Goal: Task Accomplishment & Management: Manage account settings

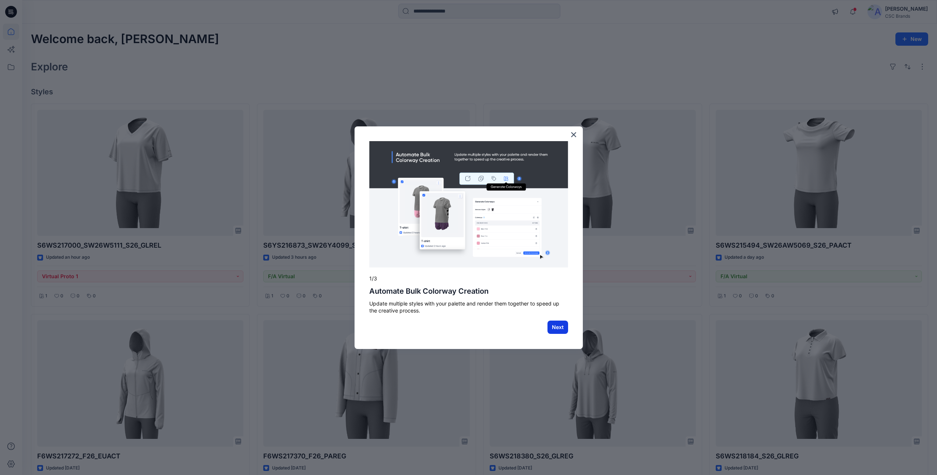
click at [555, 328] on button "Next" at bounding box center [557, 326] width 21 height 13
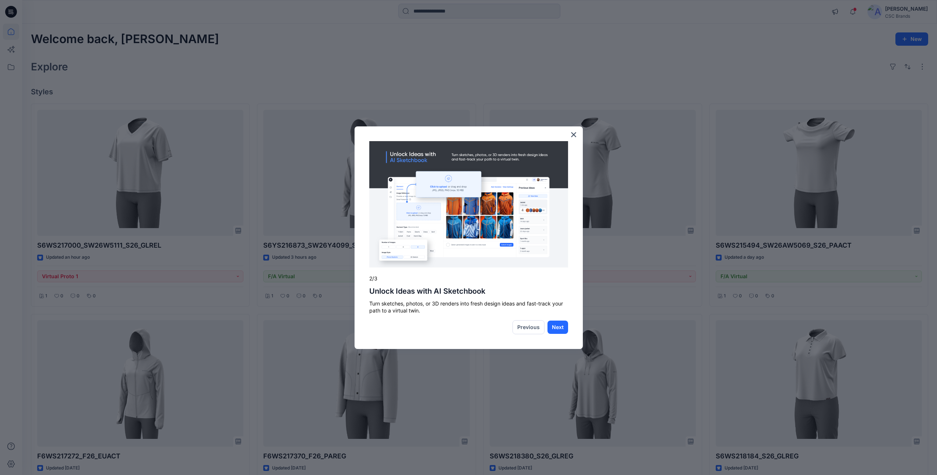
click at [456, 328] on div "Previous Next" at bounding box center [468, 327] width 199 height 14
drag, startPoint x: 422, startPoint y: 313, endPoint x: 368, endPoint y: 293, distance: 58.1
click at [368, 293] on div "× 2/3 Unlock Ideas with AI Sketchbook Turn sketches, photos, or 3D renders into…" at bounding box center [469, 237] width 228 height 222
drag, startPoint x: 368, startPoint y: 293, endPoint x: 414, endPoint y: 313, distance: 50.6
click at [414, 313] on p "Turn sketches, photos, or 3D renders into fresh design ideas and fast-track you…" at bounding box center [468, 307] width 199 height 14
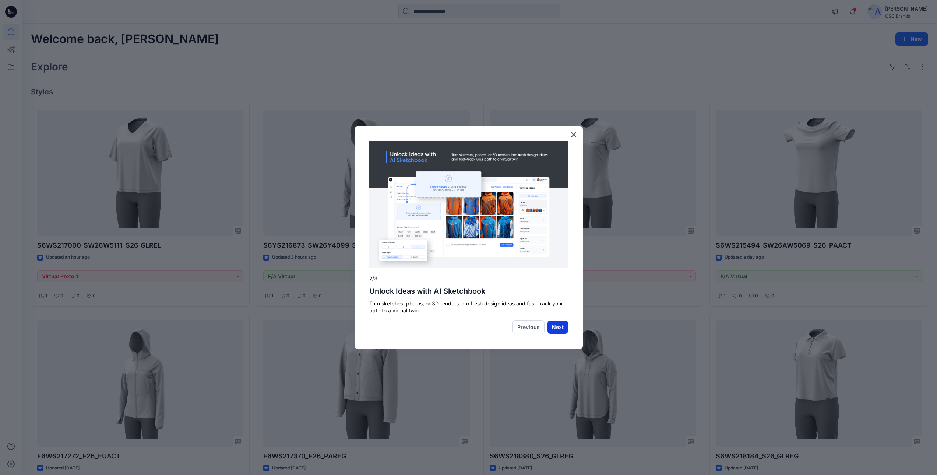
click at [561, 328] on button "Next" at bounding box center [557, 326] width 21 height 13
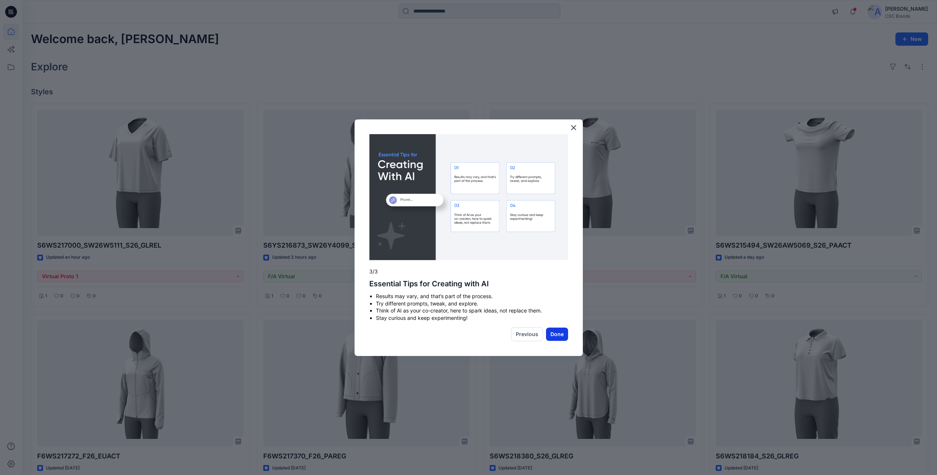
click at [560, 335] on button "Done" at bounding box center [557, 333] width 22 height 13
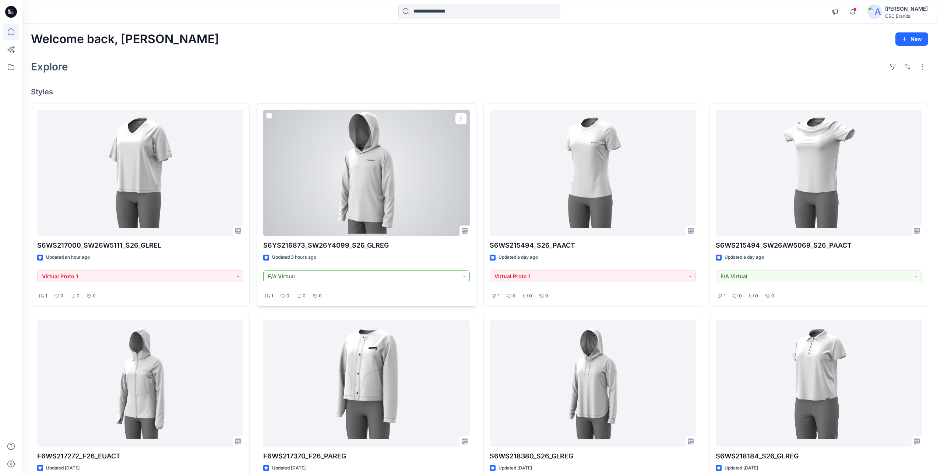
click at [462, 278] on button "F/A Virtual" at bounding box center [366, 276] width 206 height 12
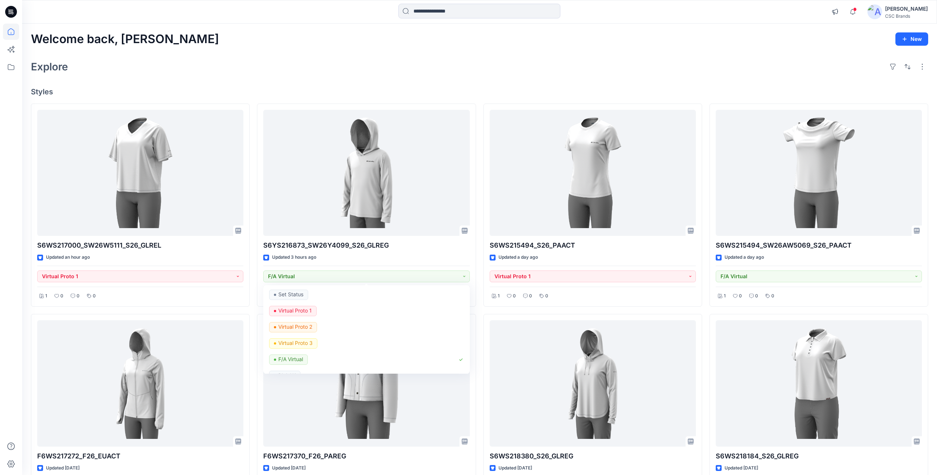
click at [460, 43] on div "Welcome back, Mijan New" at bounding box center [479, 39] width 897 height 14
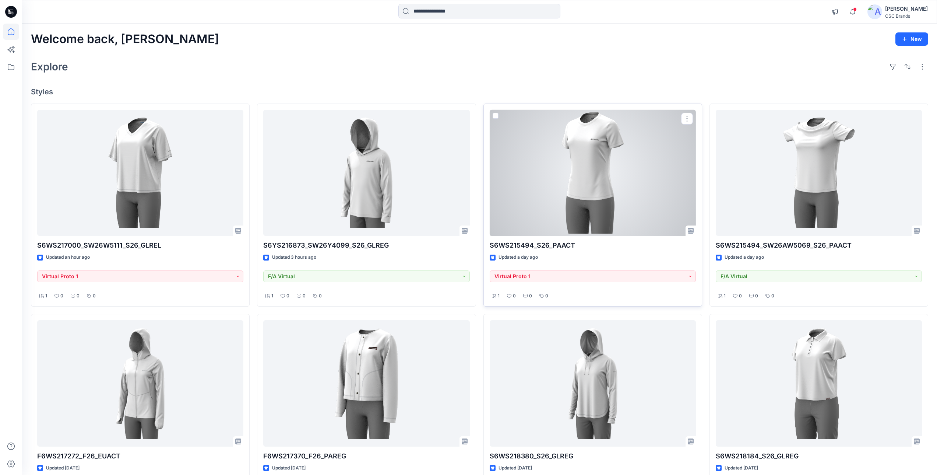
click at [612, 196] on div at bounding box center [593, 173] width 206 height 126
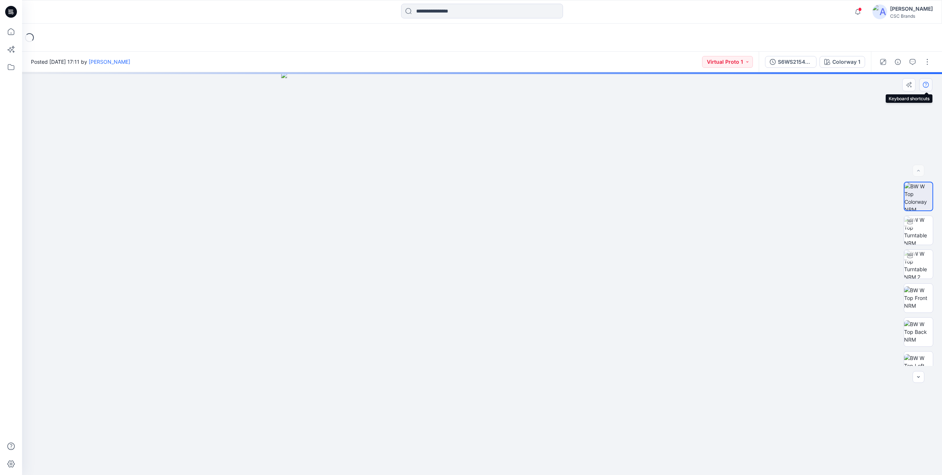
click at [924, 85] on icon "button" at bounding box center [926, 85] width 6 height 6
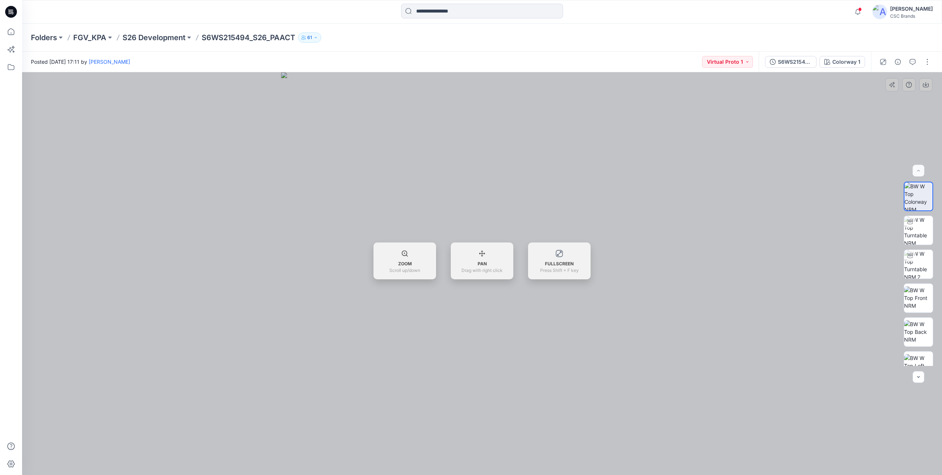
drag, startPoint x: 479, startPoint y: 262, endPoint x: 642, endPoint y: 284, distance: 164.2
click at [640, 284] on div "16 % BW Colorway 1 Loading... Material Properties Loading... ZOOM Scroll up/dow…" at bounding box center [482, 273] width 920 height 402
click at [627, 300] on div at bounding box center [482, 273] width 920 height 402
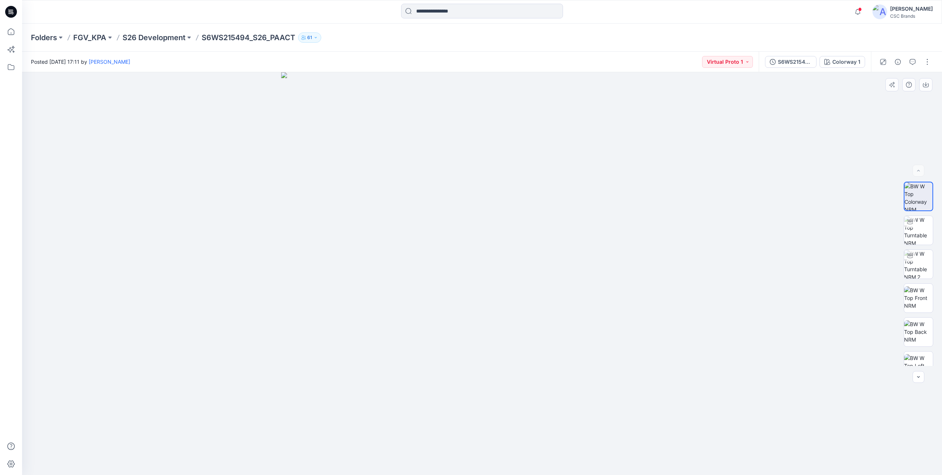
drag, startPoint x: 549, startPoint y: 305, endPoint x: 626, endPoint y: 310, distance: 77.1
click at [909, 84] on icon "button" at bounding box center [909, 85] width 6 height 6
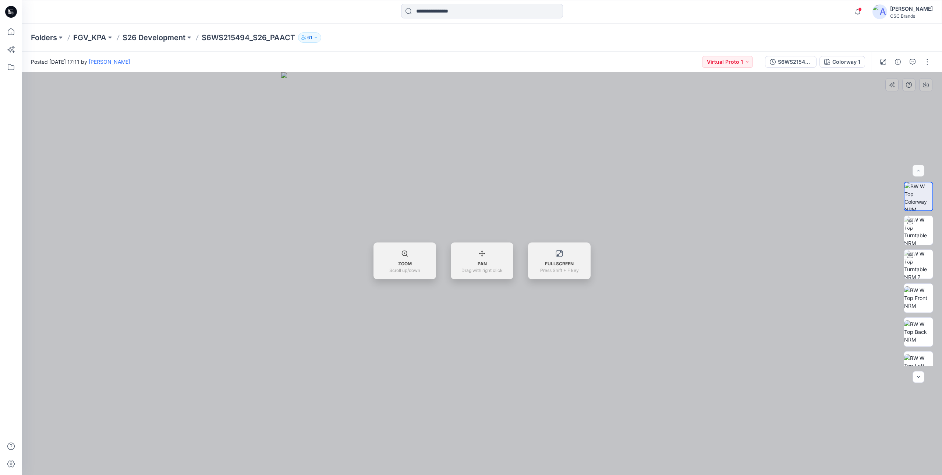
click at [625, 309] on div at bounding box center [482, 273] width 920 height 402
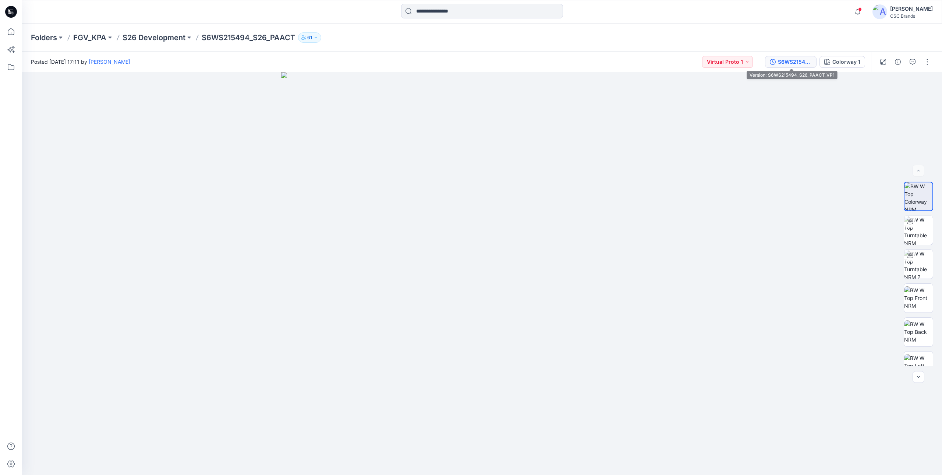
click at [798, 60] on div "S6WS215494_S26_PAACT_VP1" at bounding box center [795, 62] width 34 height 8
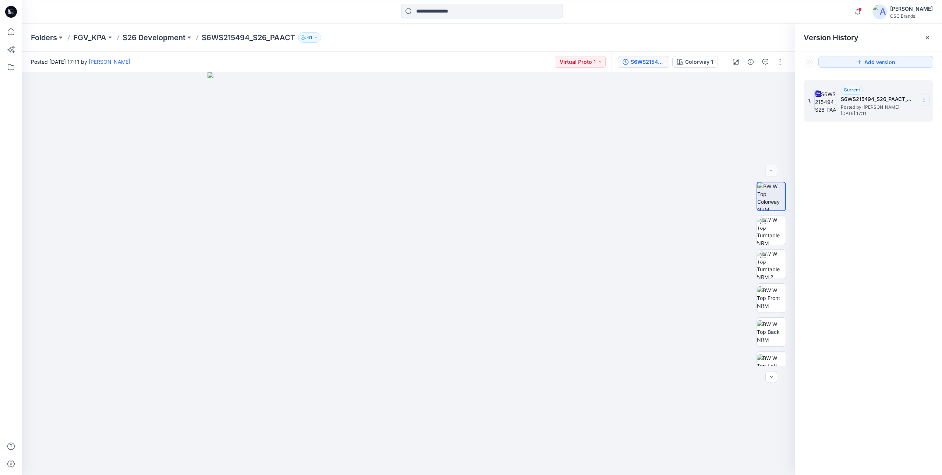
click at [926, 99] on icon at bounding box center [925, 100] width 6 height 6
click at [884, 168] on div "1. Current S6WS215494_S26_PAACT_VP1 Posted by: Mijan Uddin Saturday, February 0…" at bounding box center [868, 278] width 147 height 413
click at [927, 36] on icon at bounding box center [928, 38] width 6 height 6
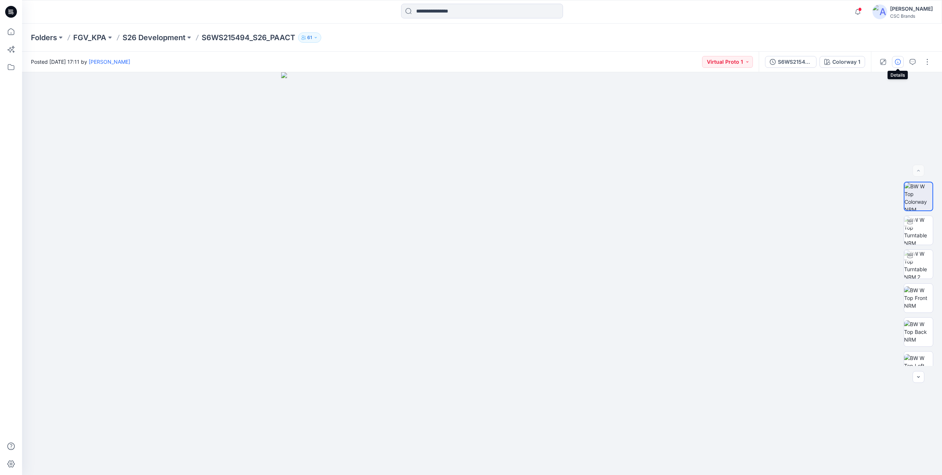
click at [893, 61] on button "button" at bounding box center [898, 62] width 12 height 12
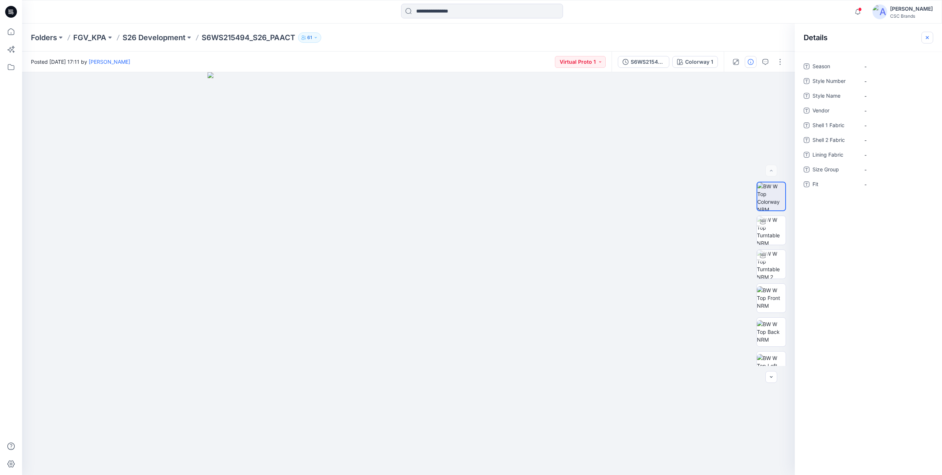
click at [927, 38] on icon "button" at bounding box center [927, 37] width 3 height 3
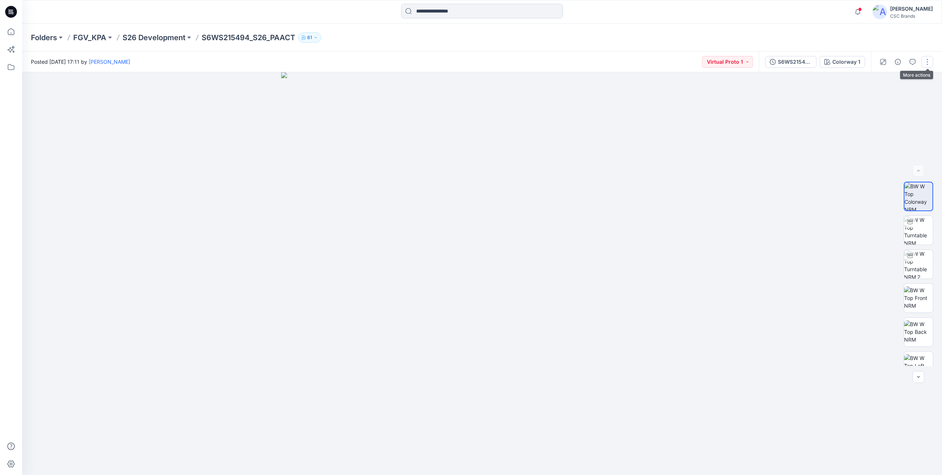
click at [928, 63] on button "button" at bounding box center [928, 62] width 12 height 12
click at [144, 41] on p "S26 Development" at bounding box center [154, 37] width 63 height 10
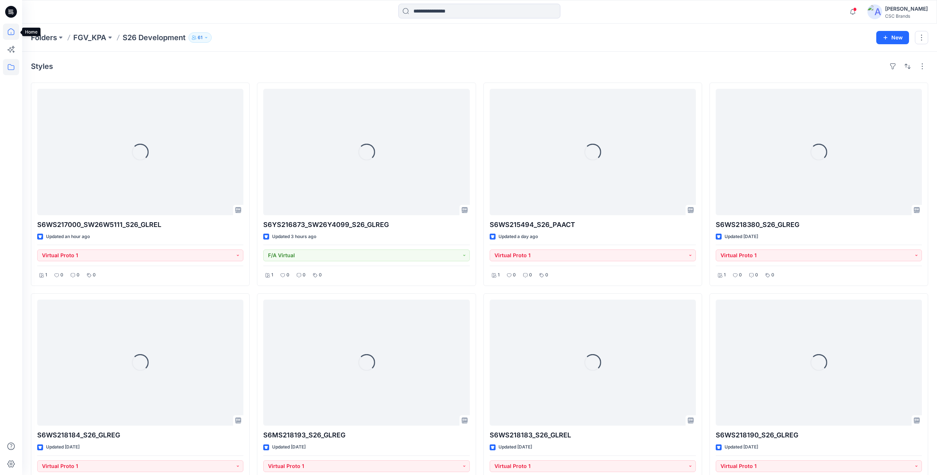
click at [12, 30] on icon at bounding box center [11, 32] width 16 height 16
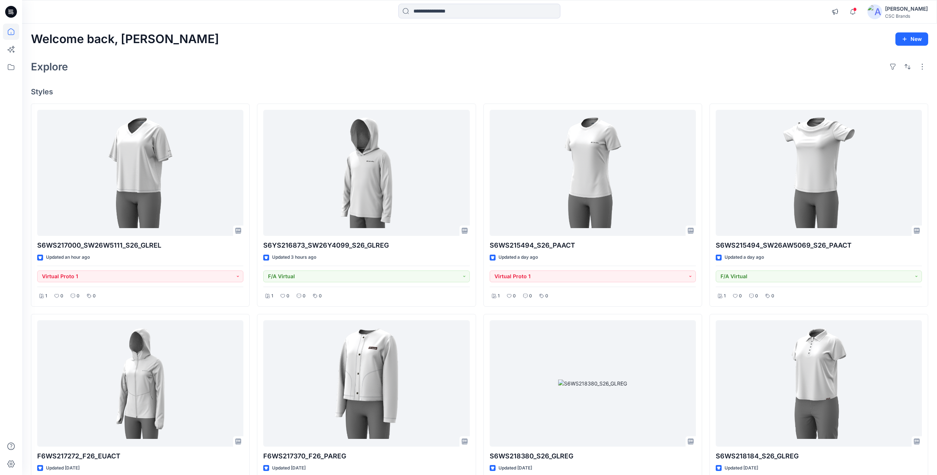
click at [11, 14] on icon at bounding box center [9, 13] width 3 height 0
click at [10, 11] on icon at bounding box center [11, 11] width 3 height 0
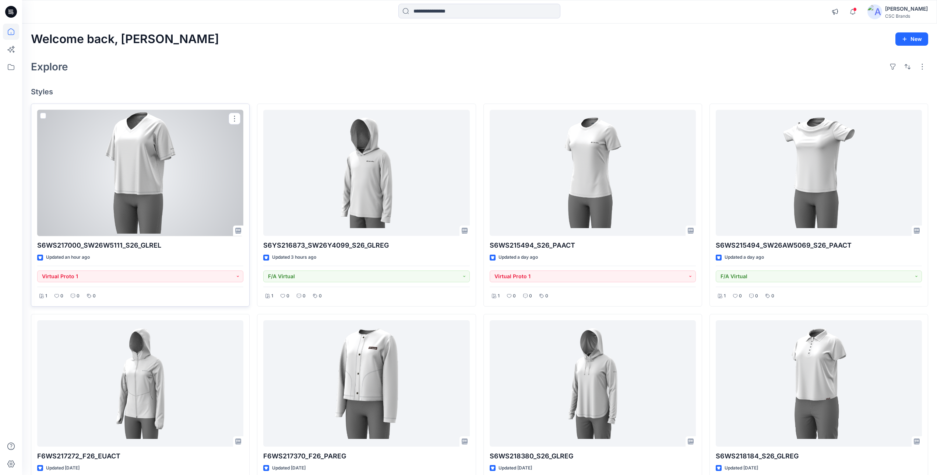
click at [172, 188] on div at bounding box center [140, 173] width 206 height 126
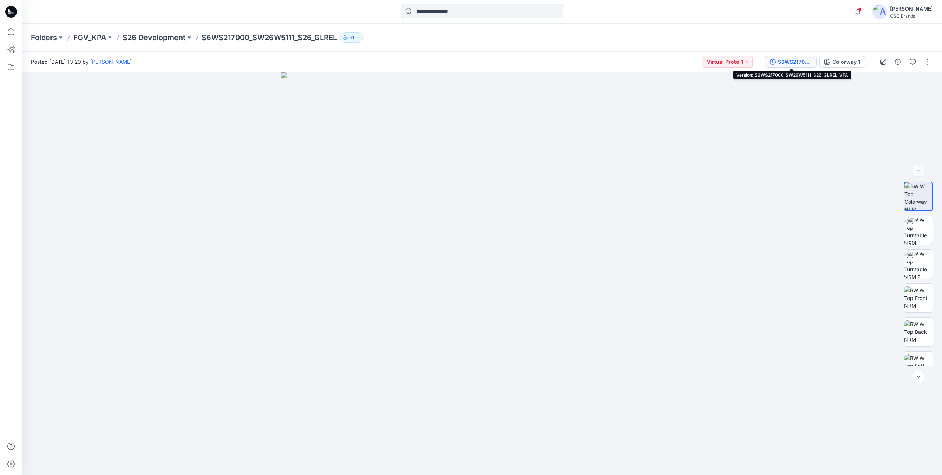
click at [778, 59] on button "S6WS217000_SW26W5111_S26_GLREL_VFA" at bounding box center [791, 62] width 52 height 12
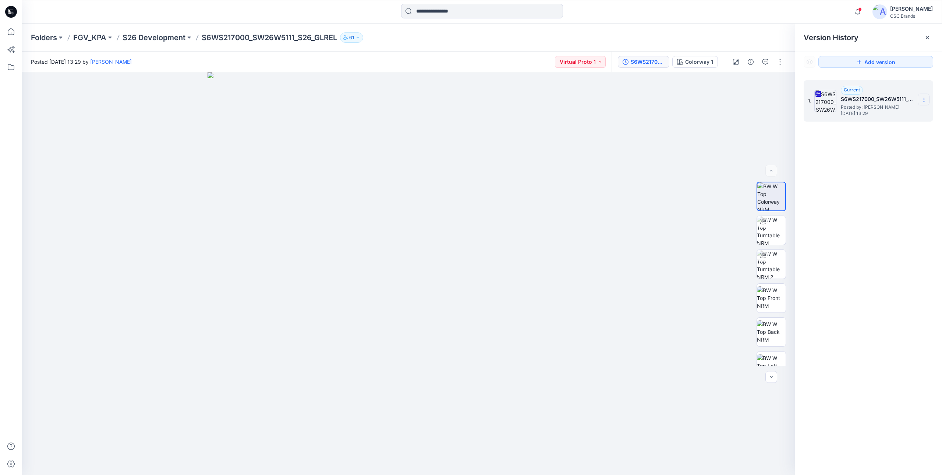
click at [924, 99] on icon at bounding box center [925, 100] width 6 height 6
click at [874, 191] on div "1. Current S6WS217000_SW26W5111_S26_GLREL_VFA Posted by: Mijan Uddin Monday, Au…" at bounding box center [868, 278] width 147 height 413
click at [928, 38] on icon at bounding box center [927, 37] width 3 height 3
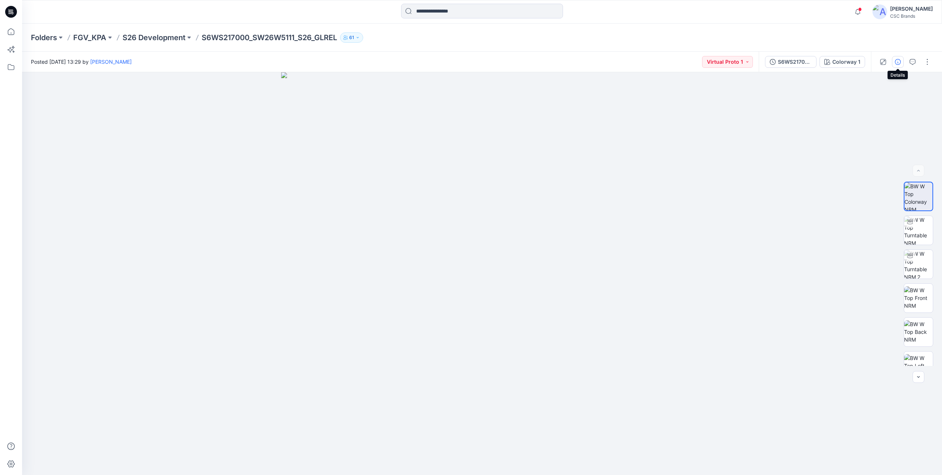
click at [901, 63] on icon "button" at bounding box center [898, 62] width 6 height 6
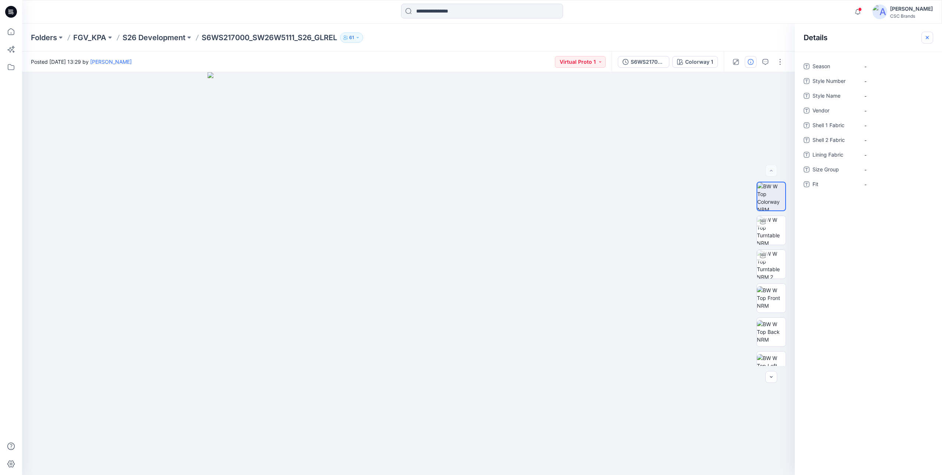
click at [927, 36] on icon "button" at bounding box center [927, 37] width 3 height 3
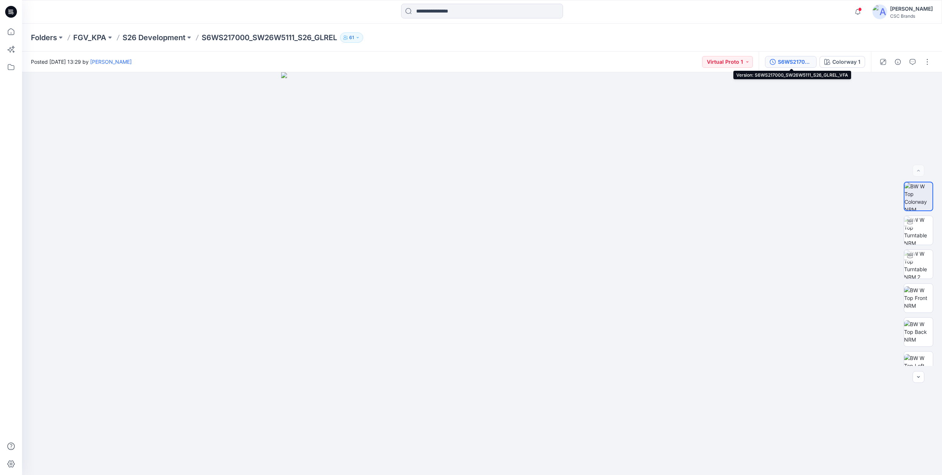
click at [790, 61] on div "S6WS217000_SW26W5111_S26_GLREL_VFA" at bounding box center [795, 62] width 34 height 8
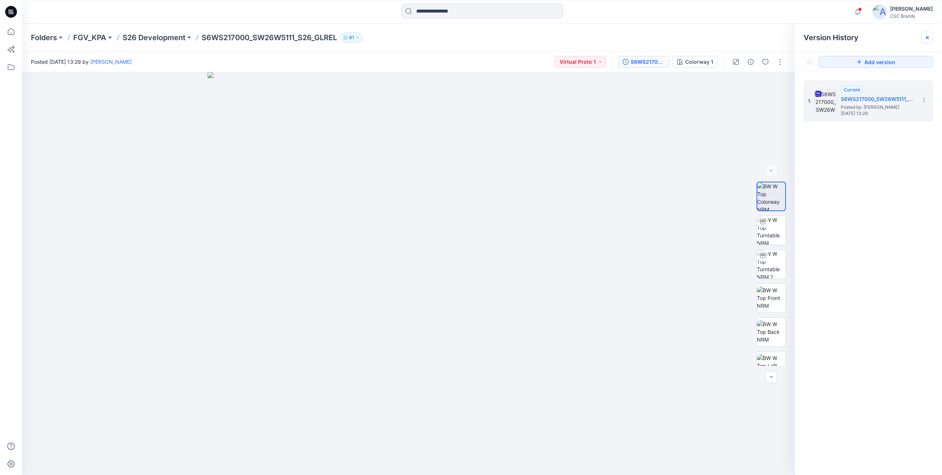
click at [925, 39] on icon at bounding box center [928, 38] width 6 height 6
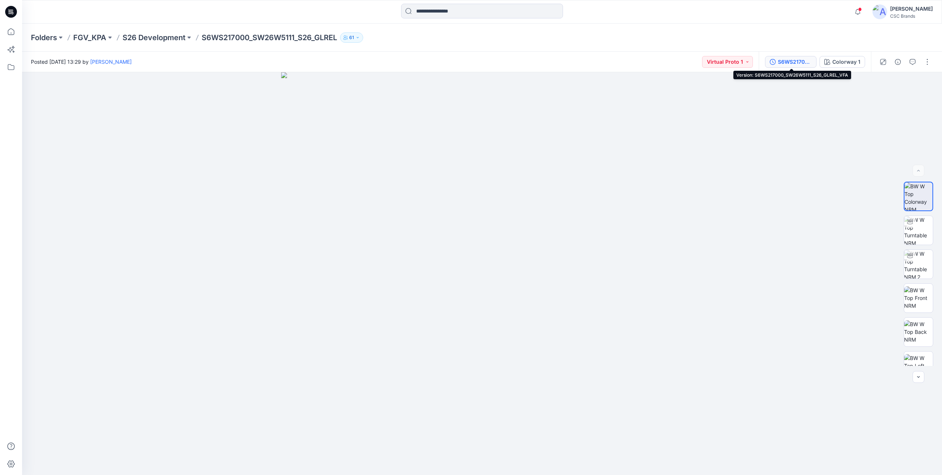
click at [793, 64] on div "S6WS217000_SW26W5111_S26_GLREL_VFA" at bounding box center [795, 62] width 34 height 8
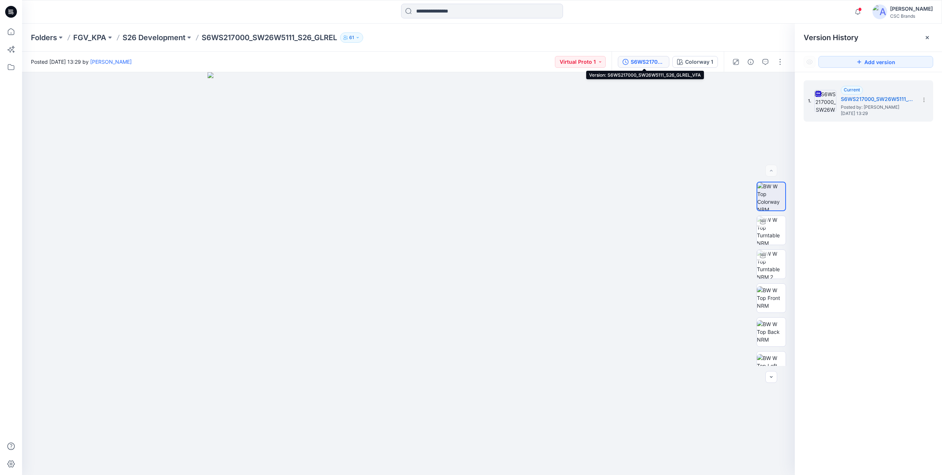
click at [665, 60] on div "S6WS217000_SW26W5111_S26_GLREL_VFA" at bounding box center [648, 62] width 34 height 8
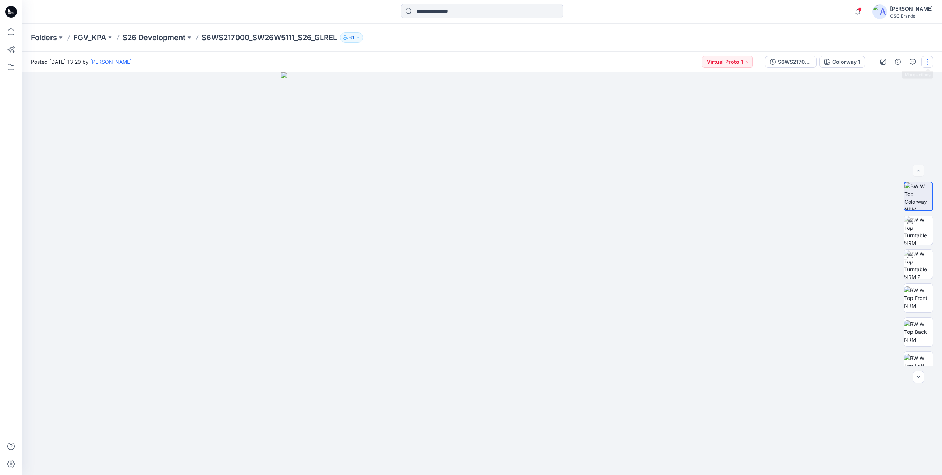
click at [929, 66] on button "button" at bounding box center [928, 62] width 12 height 12
click at [891, 95] on button "Edit" at bounding box center [897, 100] width 68 height 14
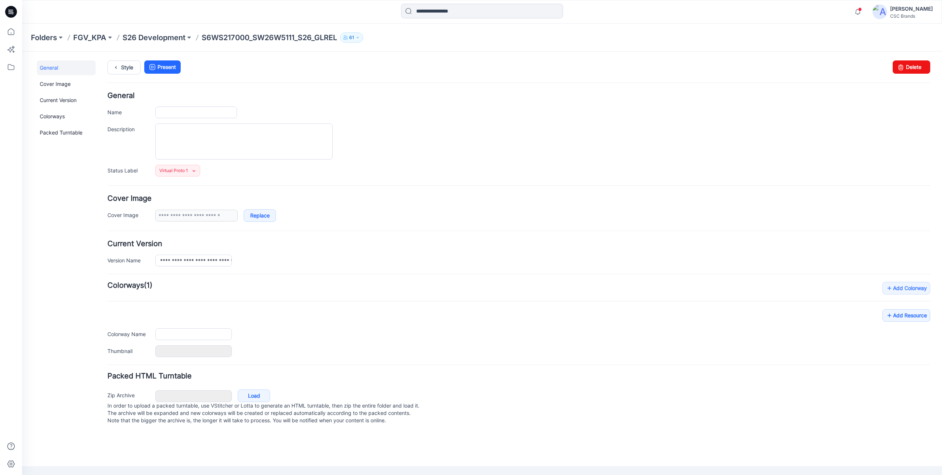
type input "**********"
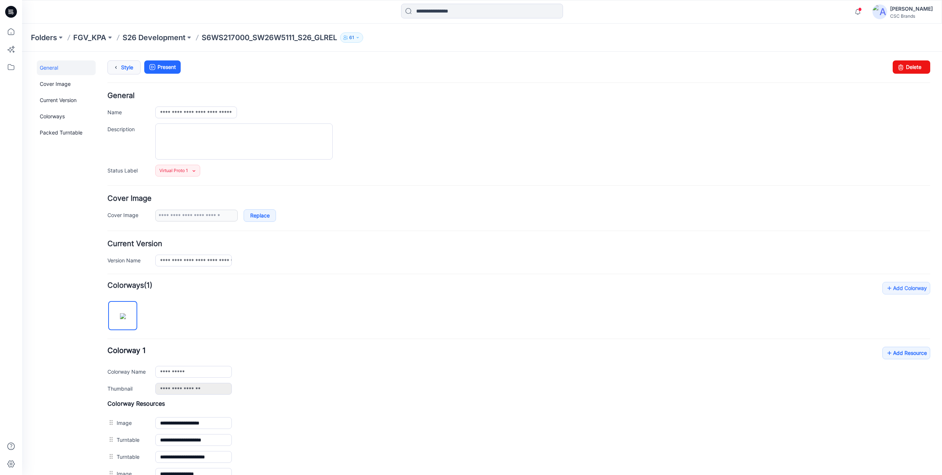
click at [117, 70] on icon at bounding box center [116, 67] width 10 height 13
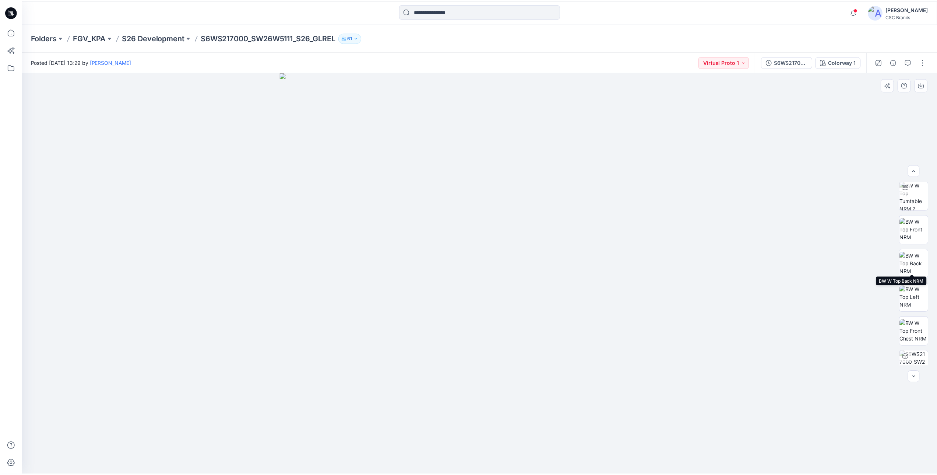
scroll to position [80, 0]
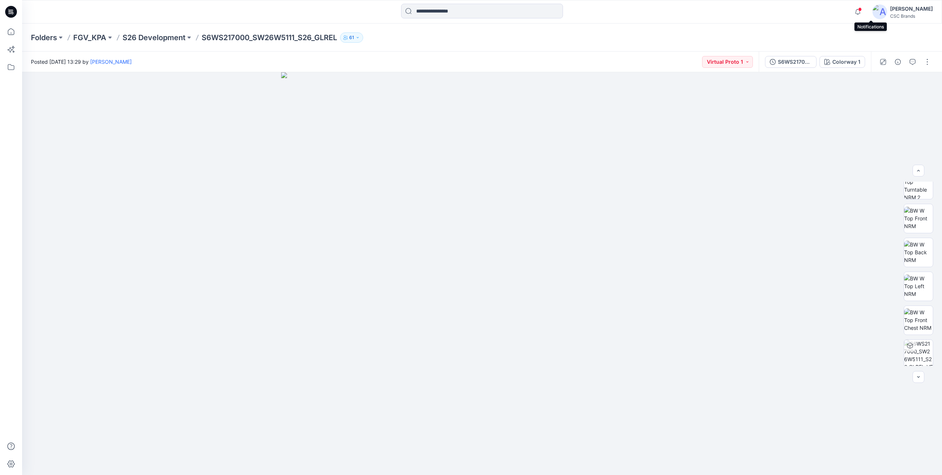
click at [862, 10] on span at bounding box center [861, 9] width 4 height 4
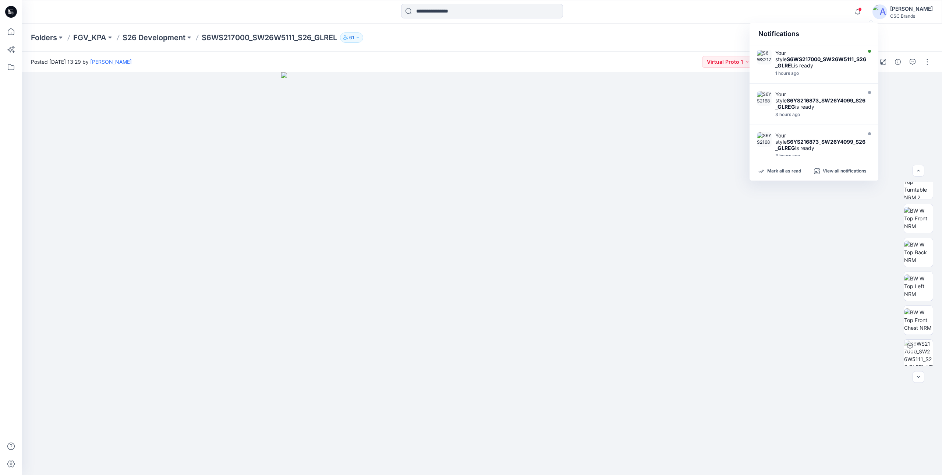
click at [782, 167] on div "Mark all as read View all notifications" at bounding box center [814, 171] width 129 height 18
click at [782, 170] on p "Mark all as read" at bounding box center [785, 171] width 34 height 7
click at [861, 11] on icon "button" at bounding box center [858, 11] width 5 height 5
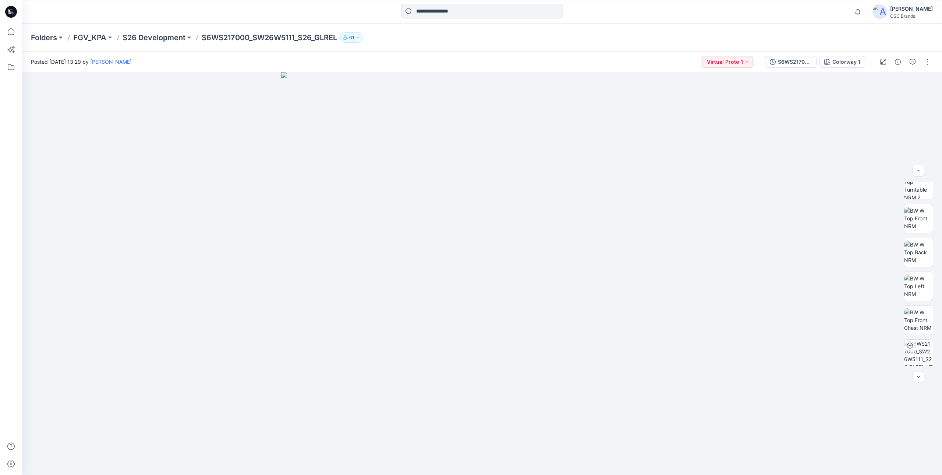
click at [498, 44] on div "Folders FGV_KPA S26 Development S6WS217000_SW26W5111_S26_GLREL 61" at bounding box center [482, 38] width 920 height 28
click at [359, 38] on icon "button" at bounding box center [358, 37] width 4 height 4
click at [15, 16] on icon at bounding box center [11, 12] width 12 height 24
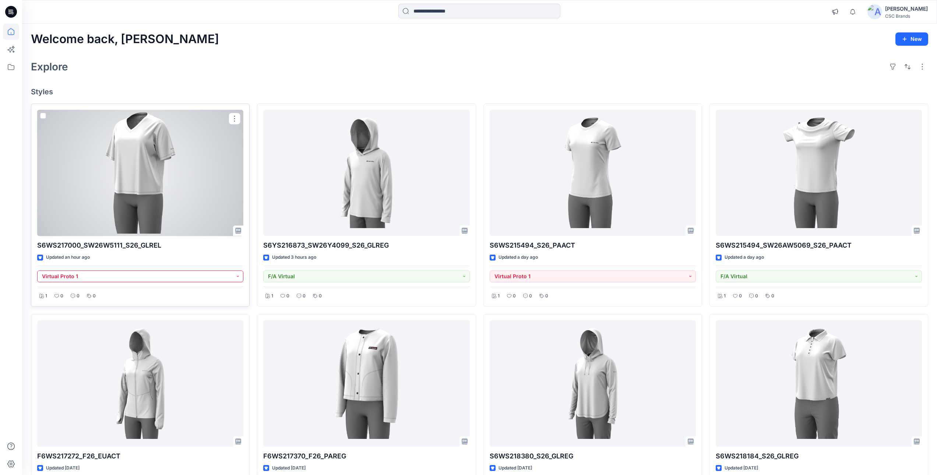
click at [223, 275] on button "Virtual Proto 1" at bounding box center [140, 276] width 206 height 12
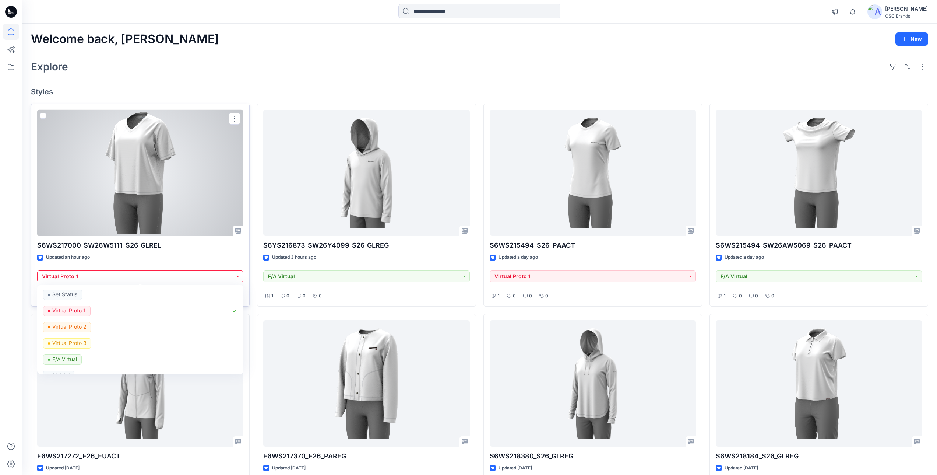
click at [221, 276] on button "Virtual Proto 1" at bounding box center [140, 276] width 206 height 12
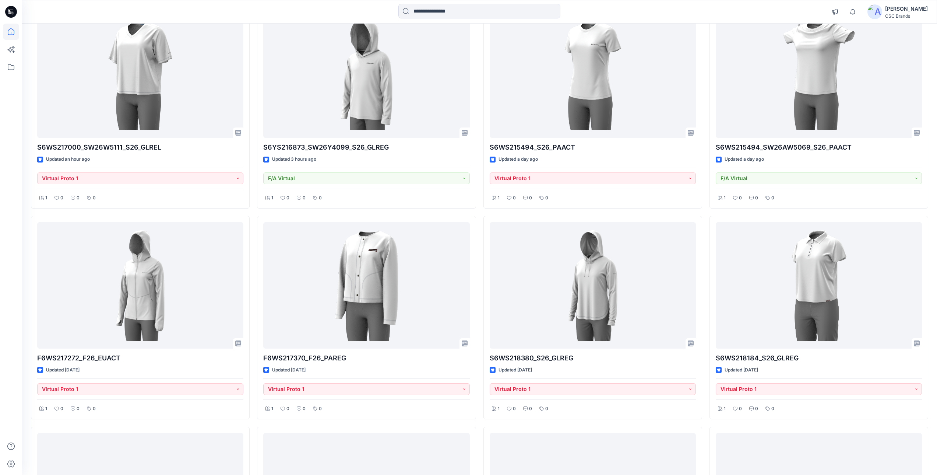
scroll to position [110, 0]
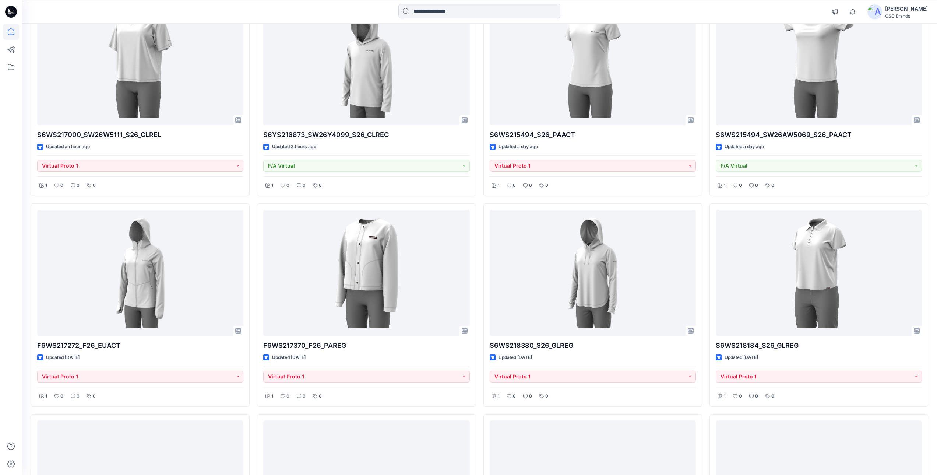
click at [253, 332] on div "S6WS217000_SW26W5111_S26_GLREL Updated an hour ago Virtual Proto 1 1 0 0 0 F6WS…" at bounding box center [479, 305] width 897 height 624
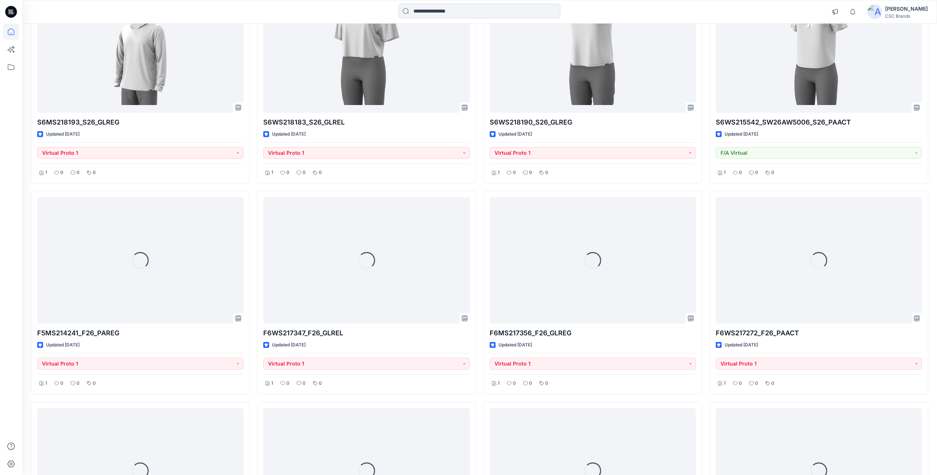
scroll to position [546, 0]
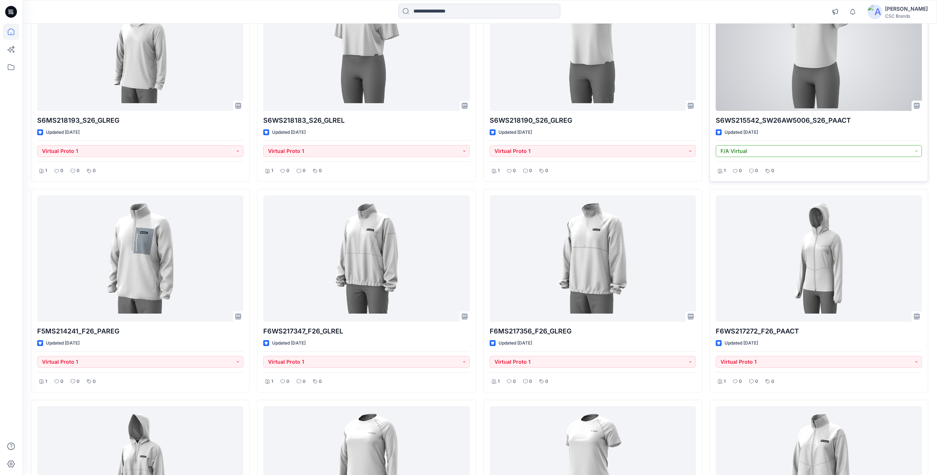
click at [915, 151] on button "F/A Virtual" at bounding box center [819, 151] width 206 height 12
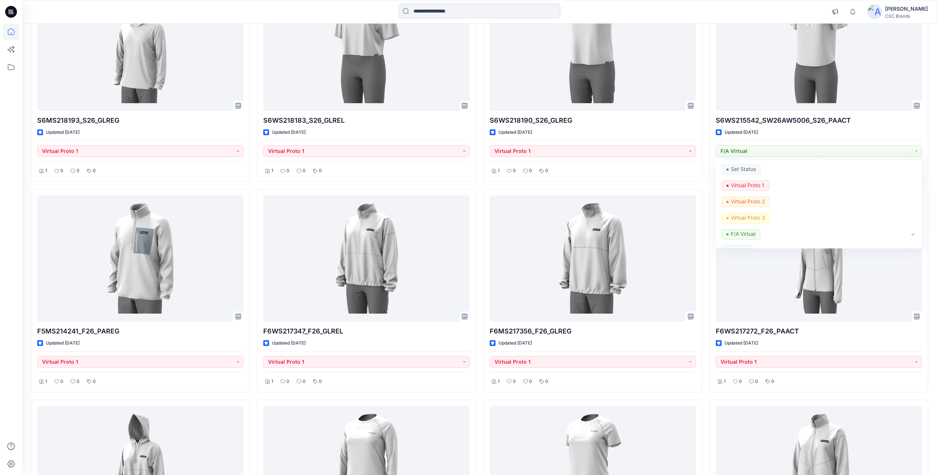
click at [930, 149] on div "Welcome back, Mijan New Explore Styles S6WS217000_SW26W5111_S26_GLREL Updated a…" at bounding box center [479, 163] width 915 height 1371
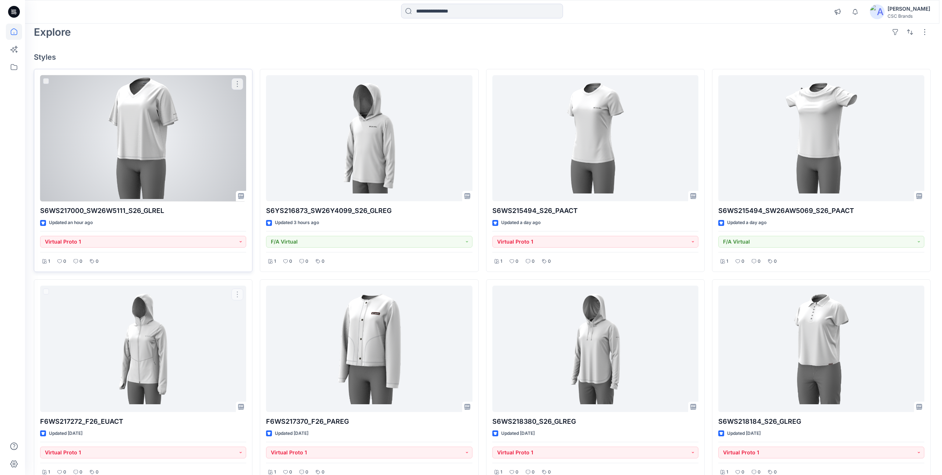
scroll to position [0, 0]
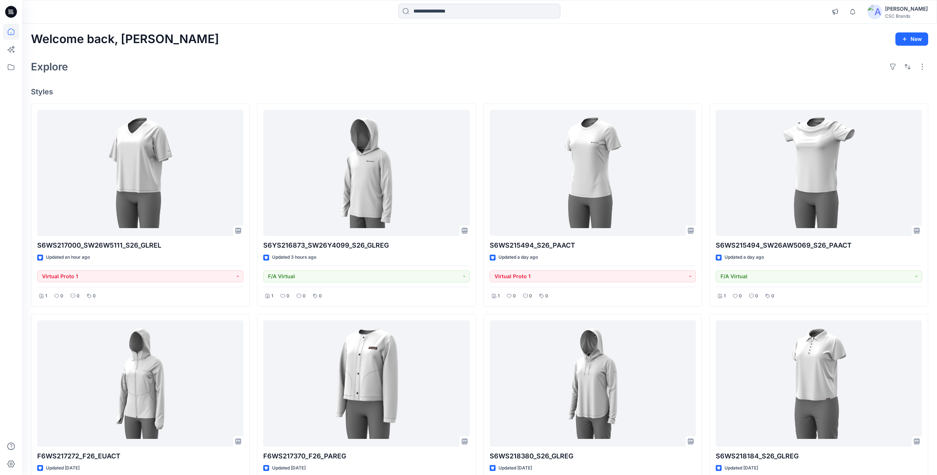
drag, startPoint x: 337, startPoint y: 65, endPoint x: 332, endPoint y: 73, distance: 9.3
click at [332, 72] on div "Explore" at bounding box center [479, 67] width 897 height 18
drag, startPoint x: 151, startPoint y: 40, endPoint x: 27, endPoint y: 34, distance: 123.9
drag, startPoint x: 27, startPoint y: 34, endPoint x: 43, endPoint y: 69, distance: 38.4
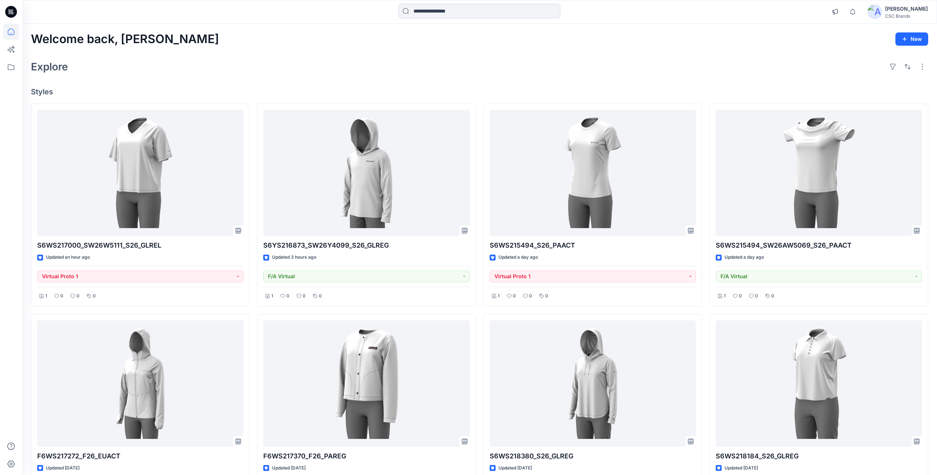
click at [43, 69] on h2 "Explore" at bounding box center [49, 67] width 37 height 12
drag, startPoint x: 33, startPoint y: 31, endPoint x: 58, endPoint y: 87, distance: 61.5
click at [923, 65] on button "button" at bounding box center [922, 67] width 12 height 12
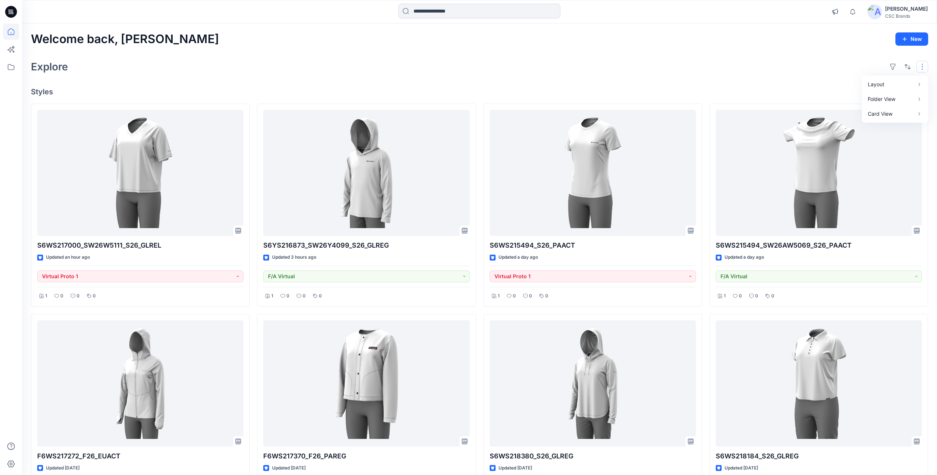
click at [818, 69] on div "Explore Layout Grid Large Grid Folder View Compact Card Card View Card Info" at bounding box center [479, 67] width 897 height 18
click at [899, 10] on div "[PERSON_NAME]" at bounding box center [906, 8] width 43 height 9
click at [854, 74] on div "Profile" at bounding box center [873, 69] width 108 height 14
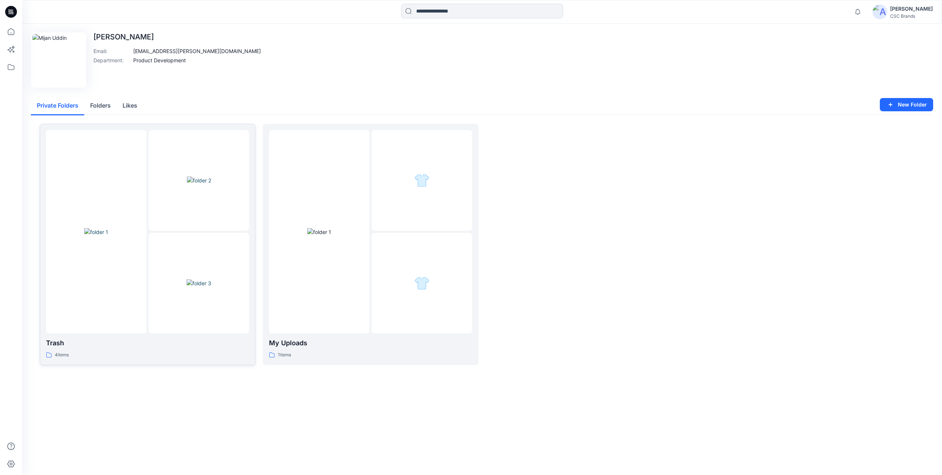
click at [207, 183] on img at bounding box center [199, 180] width 24 height 8
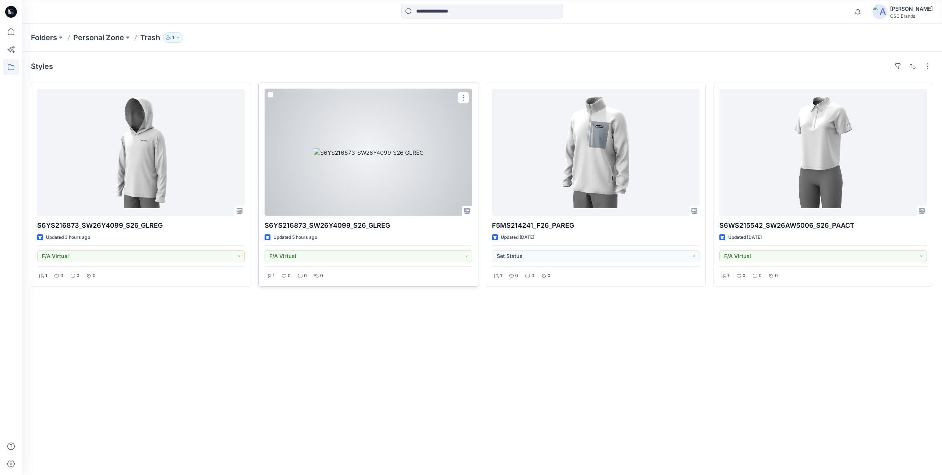
click at [271, 94] on span at bounding box center [271, 95] width 6 height 6
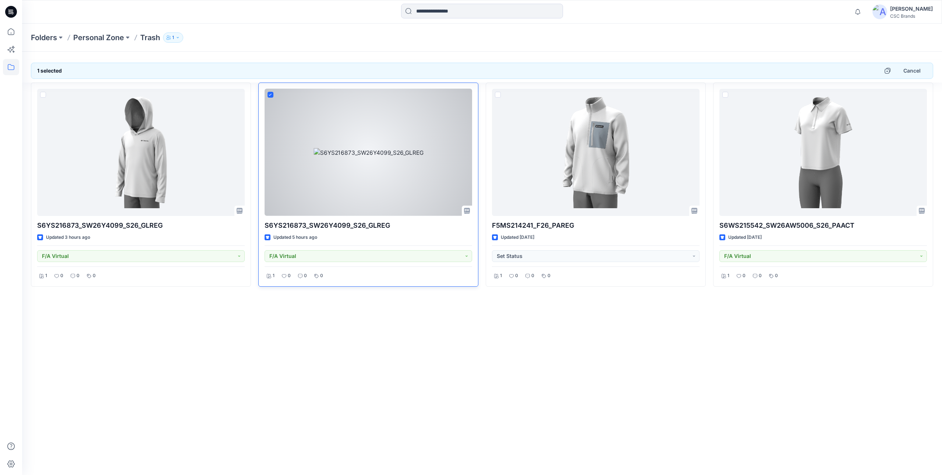
click at [272, 95] on icon at bounding box center [270, 95] width 3 height 3
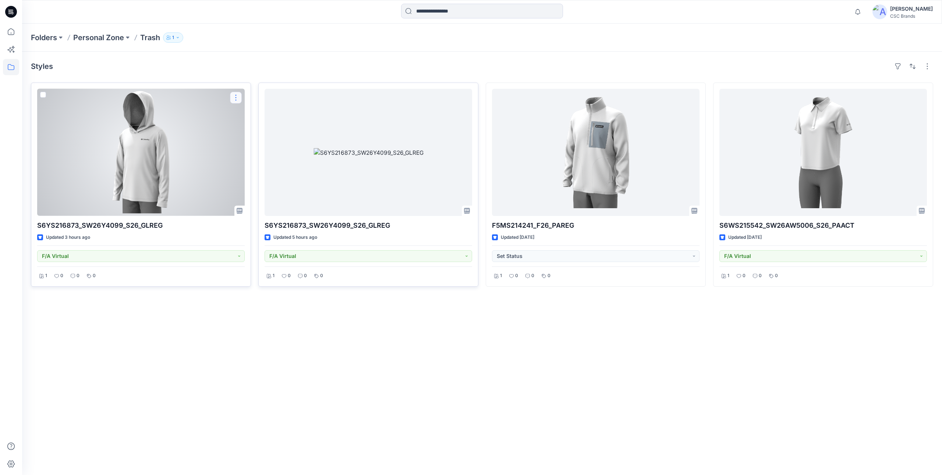
click at [237, 99] on button "button" at bounding box center [236, 98] width 12 height 12
click at [267, 114] on button "Edit" at bounding box center [272, 115] width 80 height 14
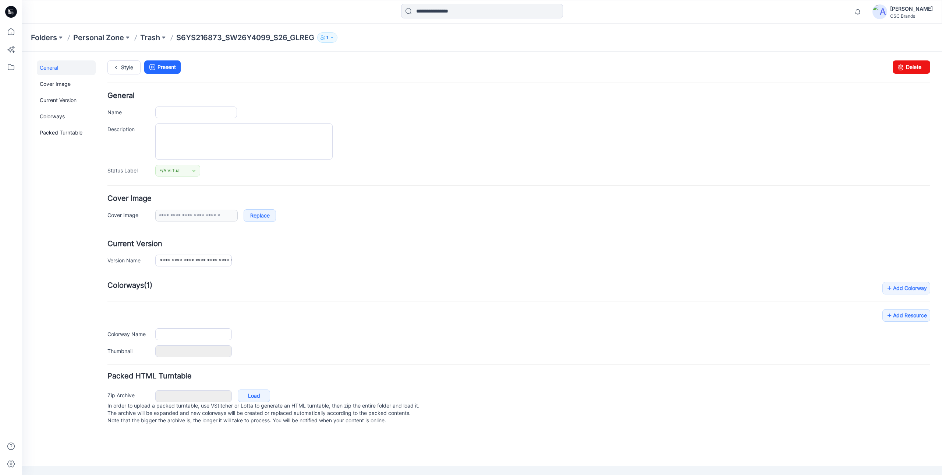
type input "**********"
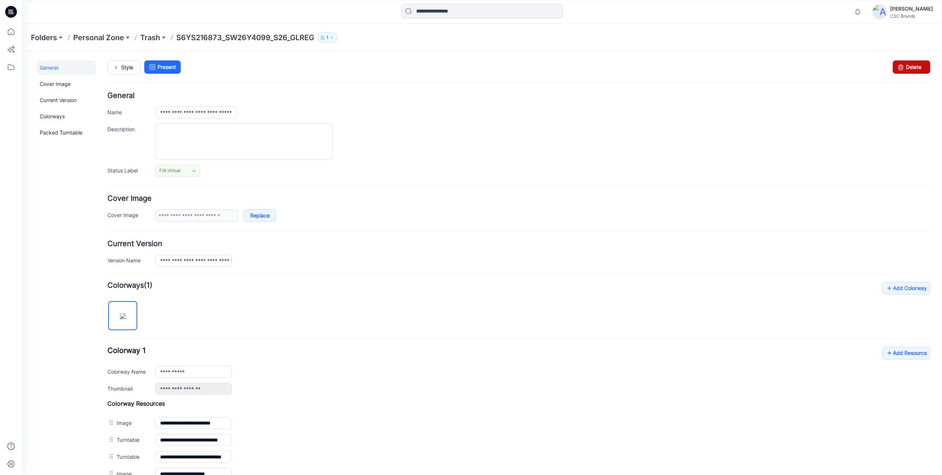
drag, startPoint x: 911, startPoint y: 66, endPoint x: 533, endPoint y: 81, distance: 378.4
click at [911, 66] on link "Delete" at bounding box center [912, 66] width 38 height 13
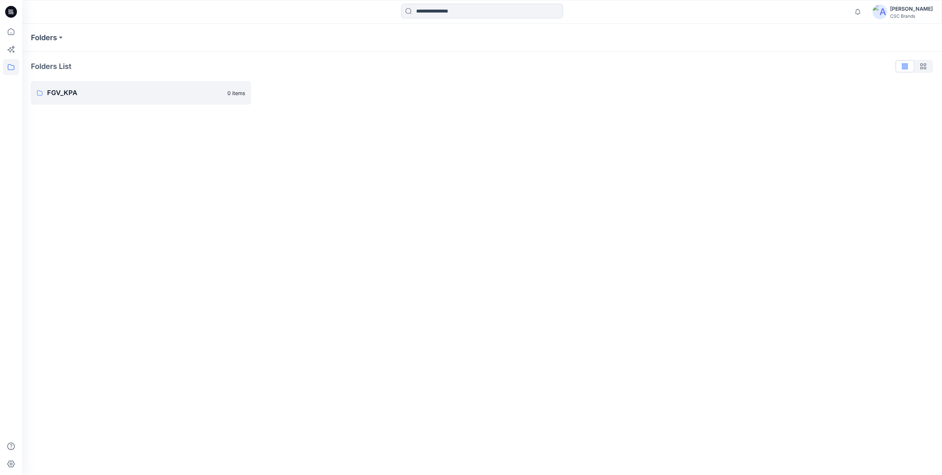
click at [907, 9] on div "[PERSON_NAME]" at bounding box center [912, 8] width 43 height 9
click at [865, 68] on div "Profile" at bounding box center [879, 69] width 108 height 14
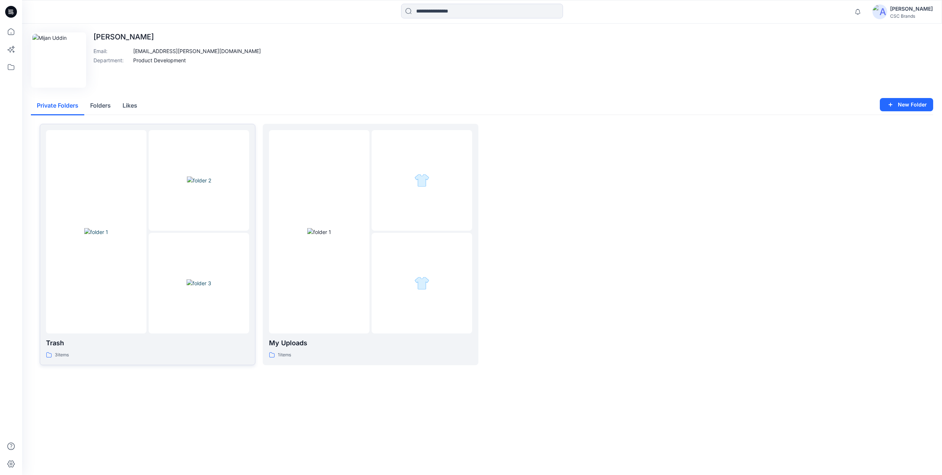
click at [204, 231] on div at bounding box center [199, 231] width 101 height 203
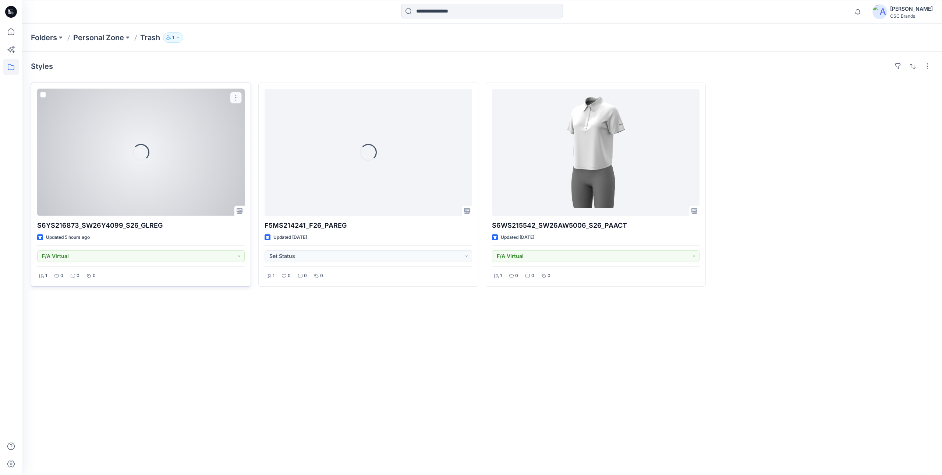
click at [233, 96] on button "button" at bounding box center [236, 98] width 12 height 12
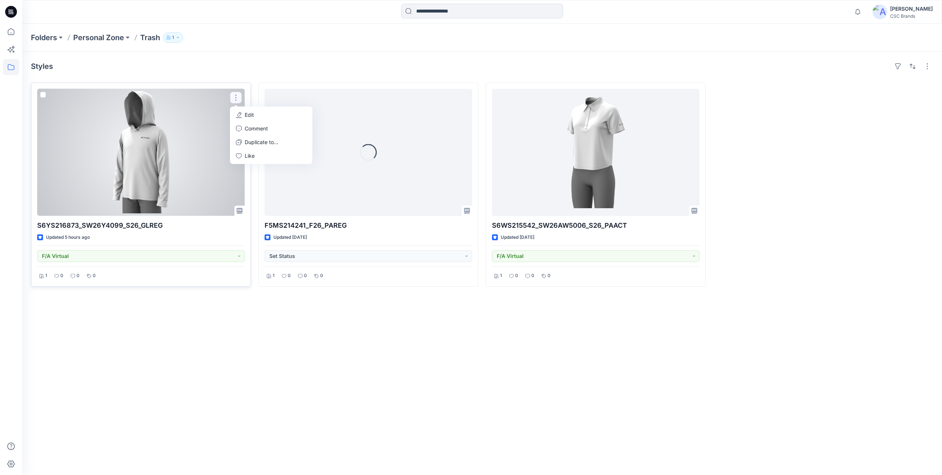
click at [248, 116] on p "Edit" at bounding box center [249, 115] width 9 height 8
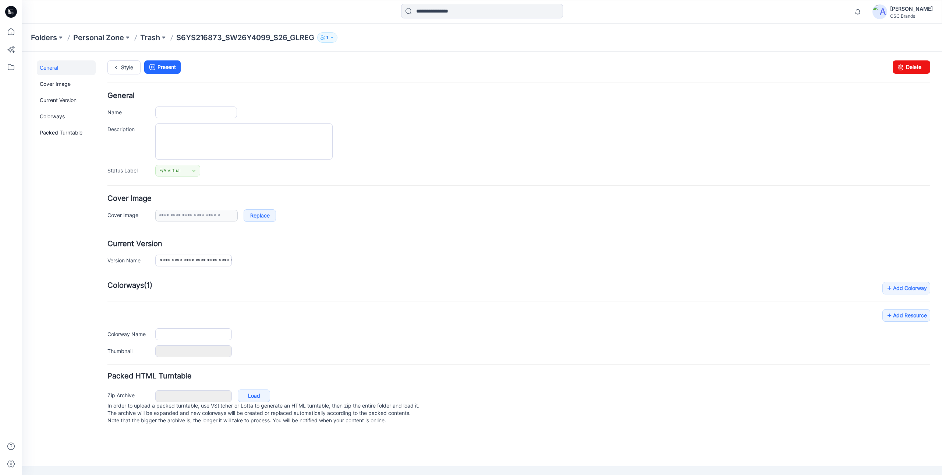
type input "**********"
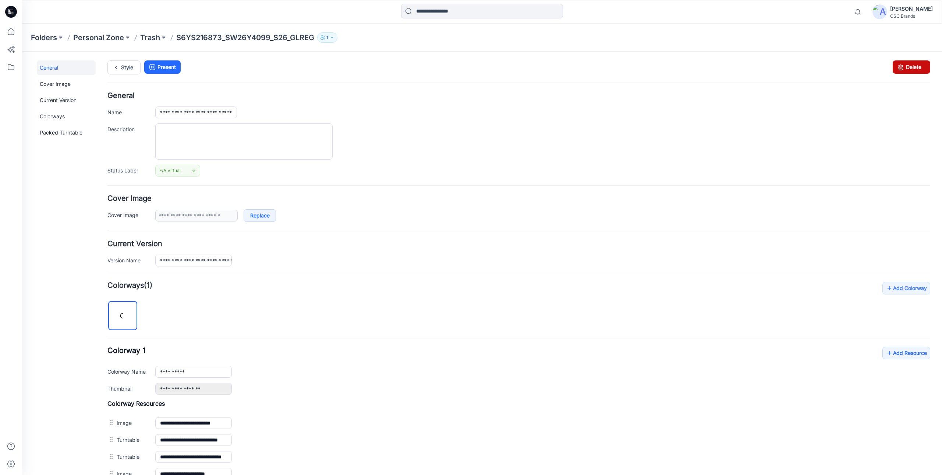
drag, startPoint x: 910, startPoint y: 63, endPoint x: 539, endPoint y: 80, distance: 371.9
click at [910, 63] on link "Delete" at bounding box center [912, 66] width 38 height 13
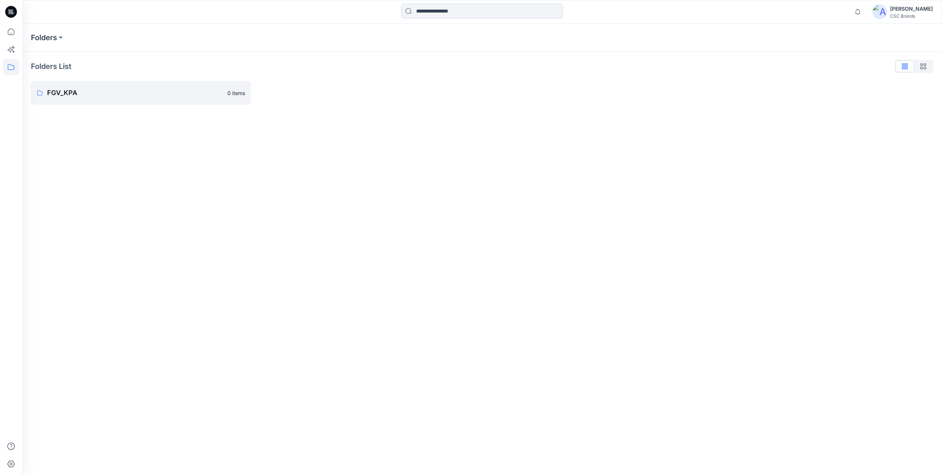
click at [903, 6] on div "[PERSON_NAME] CSC Brands" at bounding box center [903, 11] width 60 height 15
click at [868, 64] on div "Profile" at bounding box center [879, 69] width 108 height 14
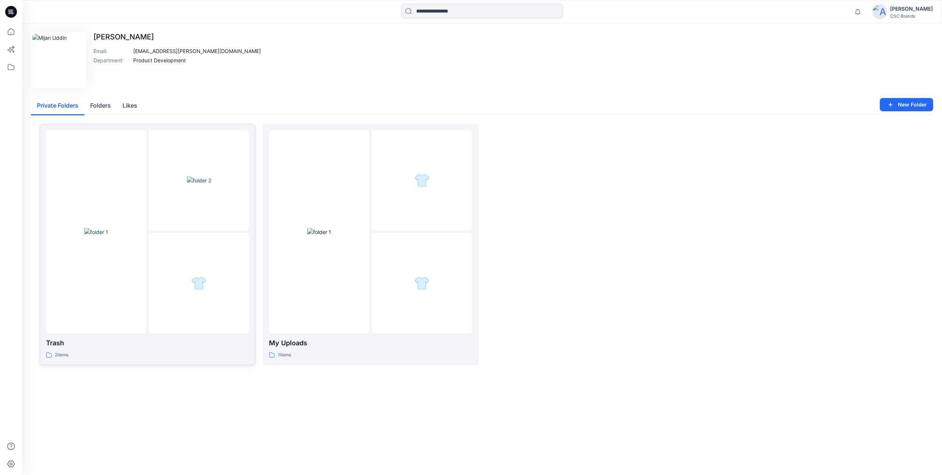
click at [201, 208] on div at bounding box center [199, 180] width 101 height 101
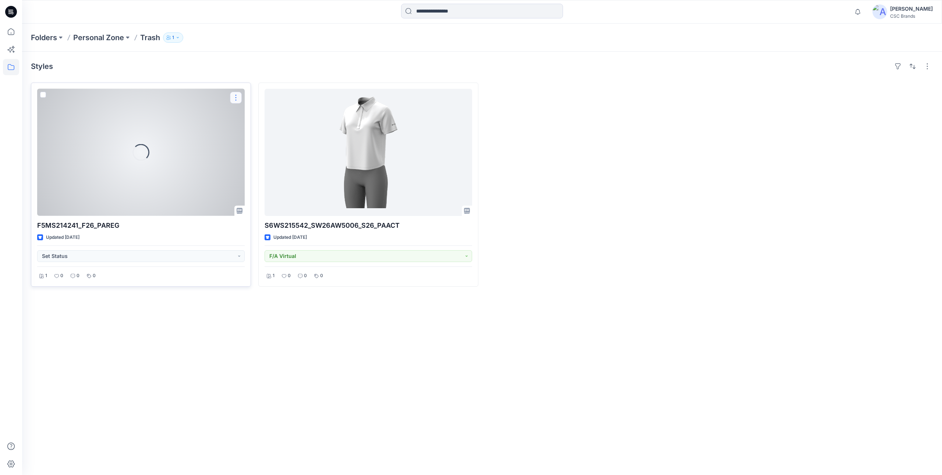
drag, startPoint x: 236, startPoint y: 96, endPoint x: 237, endPoint y: 103, distance: 6.5
click at [236, 96] on button "button" at bounding box center [236, 98] width 12 height 12
click at [249, 111] on p "Edit" at bounding box center [249, 115] width 9 height 8
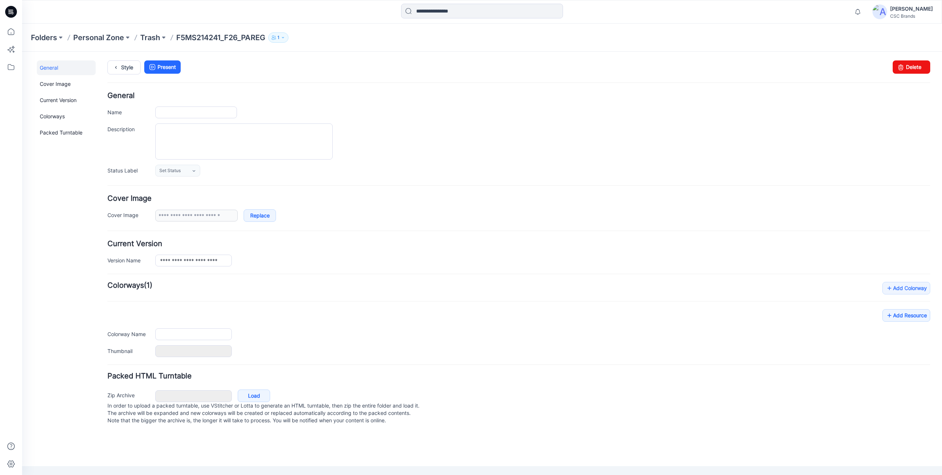
type input "**********"
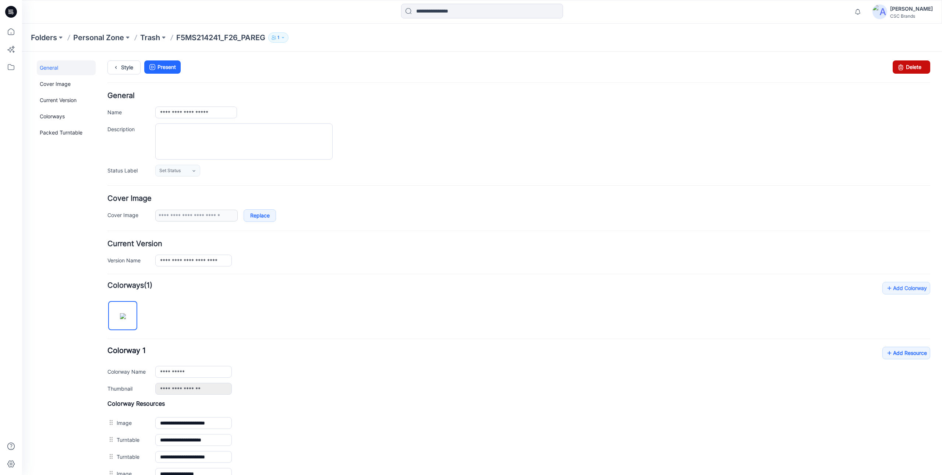
drag, startPoint x: 915, startPoint y: 67, endPoint x: 526, endPoint y: 75, distance: 388.9
click at [915, 67] on link "Delete" at bounding box center [912, 66] width 38 height 13
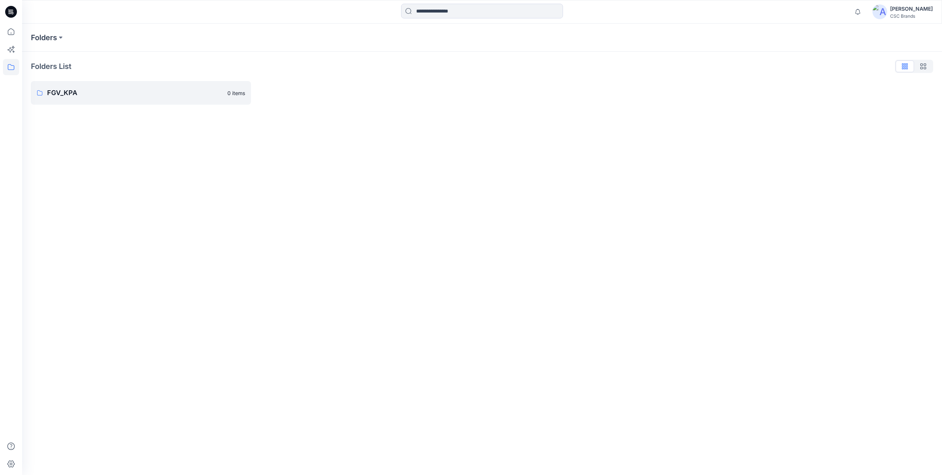
click at [920, 11] on div "[PERSON_NAME]" at bounding box center [912, 8] width 43 height 9
click at [843, 69] on p "Profile" at bounding box center [843, 69] width 15 height 14
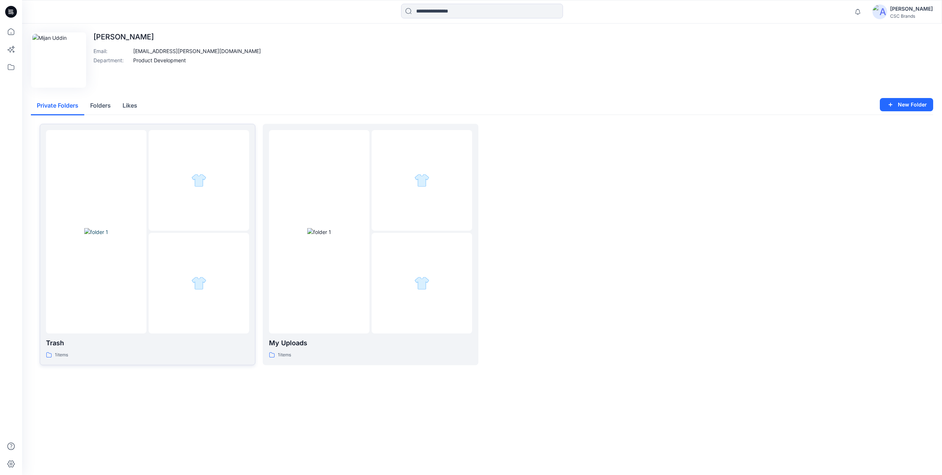
click at [219, 247] on div at bounding box center [199, 283] width 101 height 101
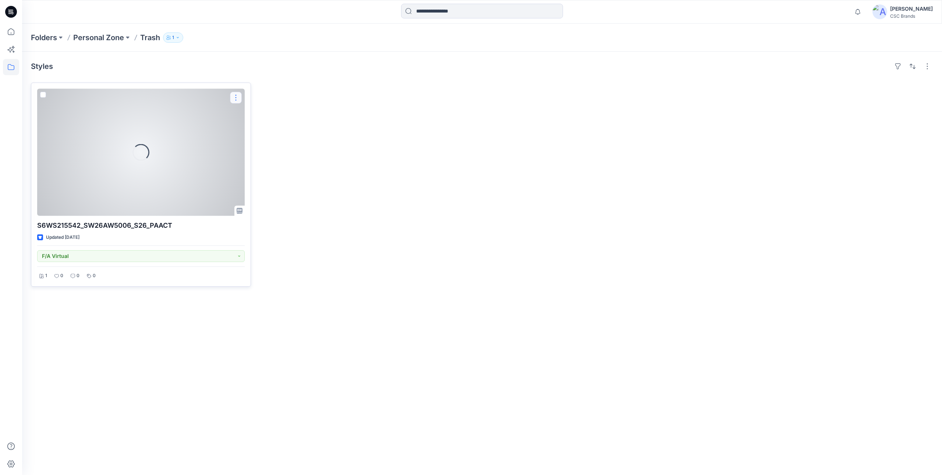
drag, startPoint x: 235, startPoint y: 100, endPoint x: 237, endPoint y: 105, distance: 5.3
click at [235, 100] on button "button" at bounding box center [236, 98] width 12 height 12
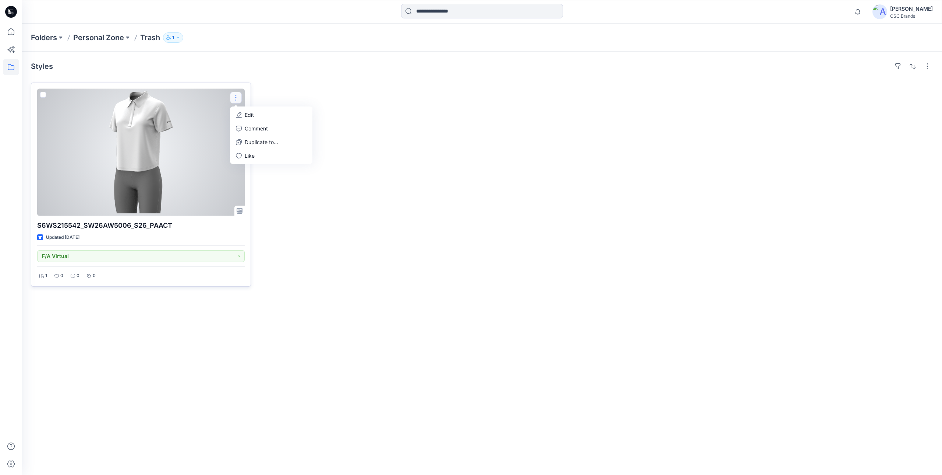
click at [252, 116] on p "Edit" at bounding box center [249, 115] width 9 height 8
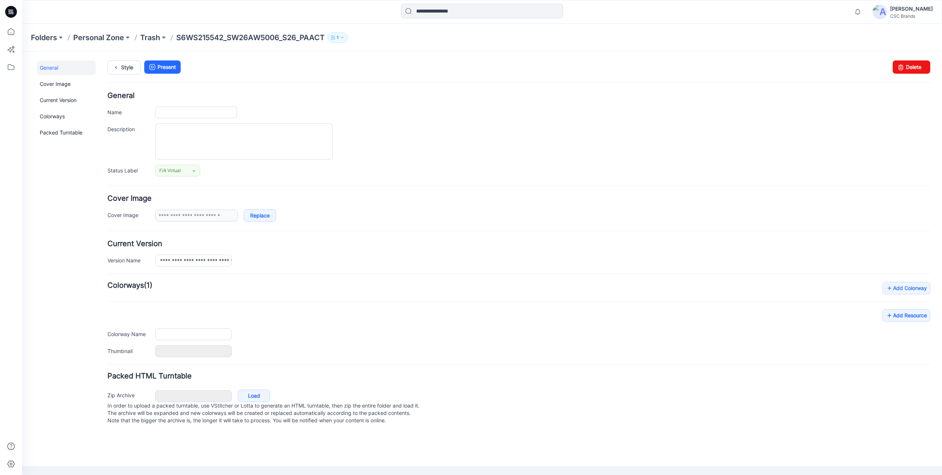
type input "**********"
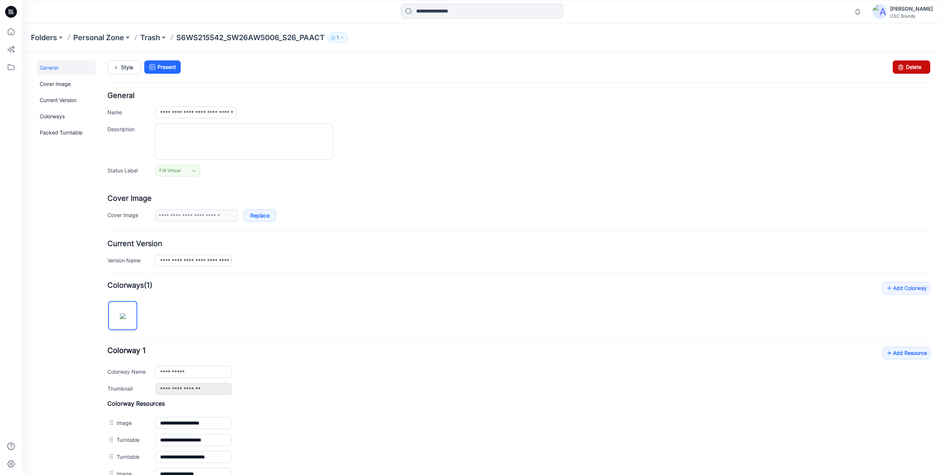
drag, startPoint x: 527, startPoint y: 82, endPoint x: 913, endPoint y: 63, distance: 387.1
click at [913, 63] on link "Delete" at bounding box center [912, 66] width 38 height 13
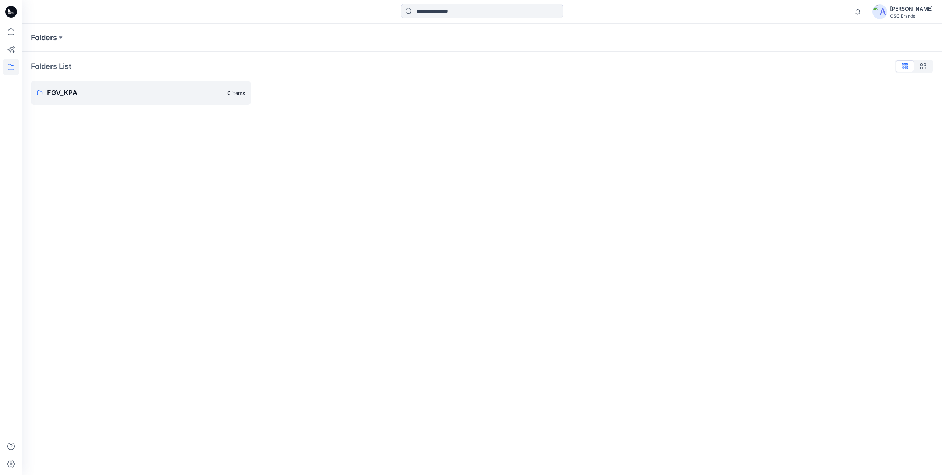
click at [902, 10] on div "[PERSON_NAME] CSC Brands" at bounding box center [903, 11] width 60 height 15
click at [859, 73] on div "Profile" at bounding box center [879, 69] width 108 height 14
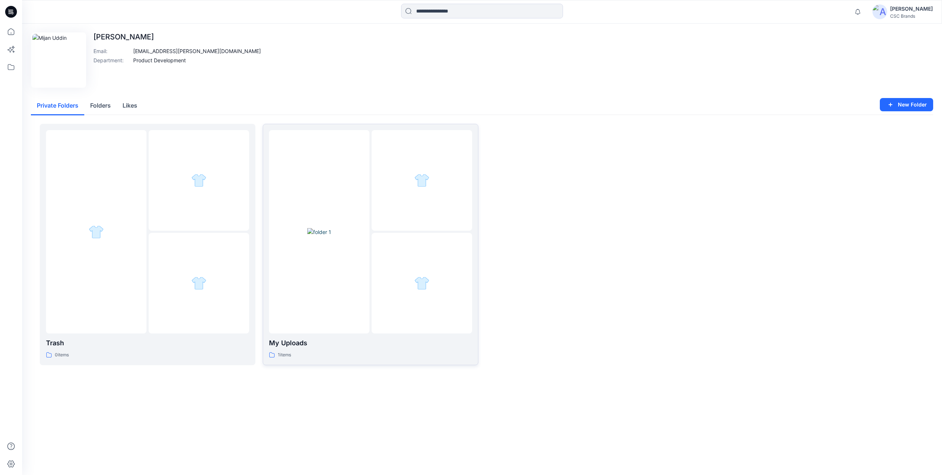
click at [330, 236] on img at bounding box center [319, 232] width 24 height 8
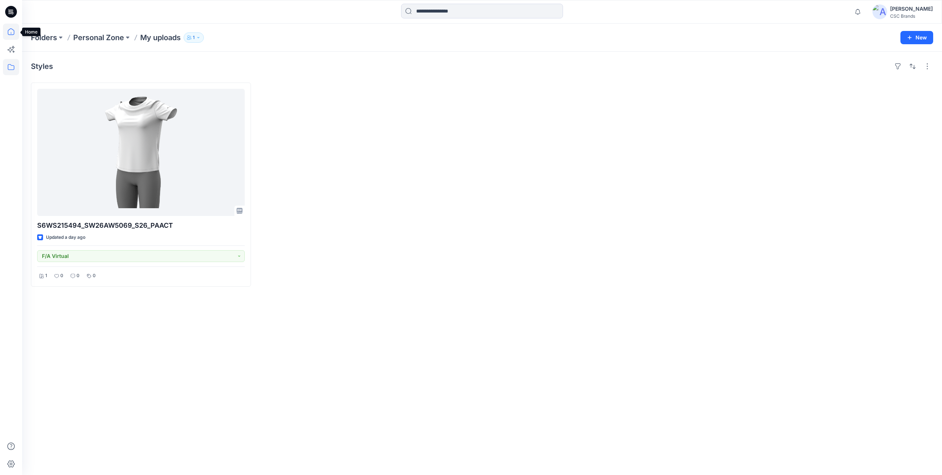
click at [9, 30] on icon at bounding box center [11, 31] width 7 height 7
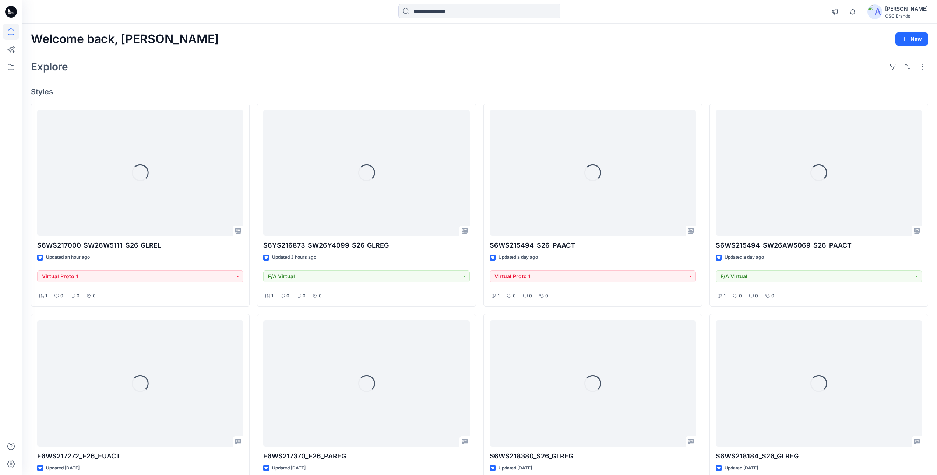
click at [401, 68] on div "Explore" at bounding box center [479, 67] width 897 height 18
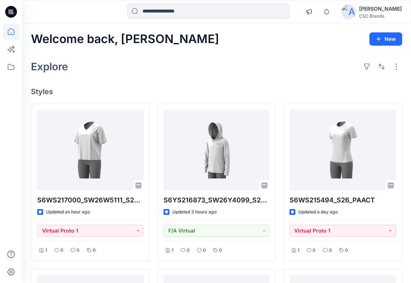
click at [172, 67] on div "Explore" at bounding box center [216, 67] width 371 height 18
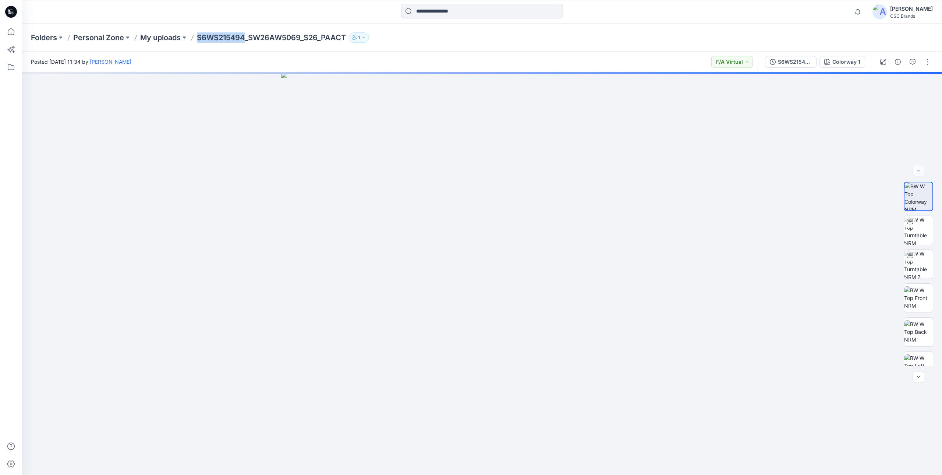
drag, startPoint x: 198, startPoint y: 37, endPoint x: 246, endPoint y: 40, distance: 47.2
click at [246, 40] on p "S6WS215494_SW26AW5069_S26_PAACT" at bounding box center [271, 37] width 149 height 10
copy p "S6WS215494"
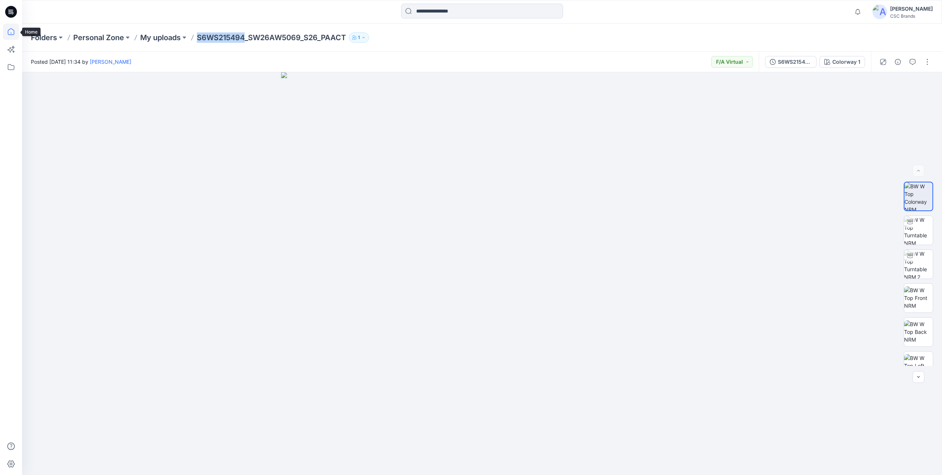
click at [9, 32] on icon at bounding box center [11, 32] width 16 height 16
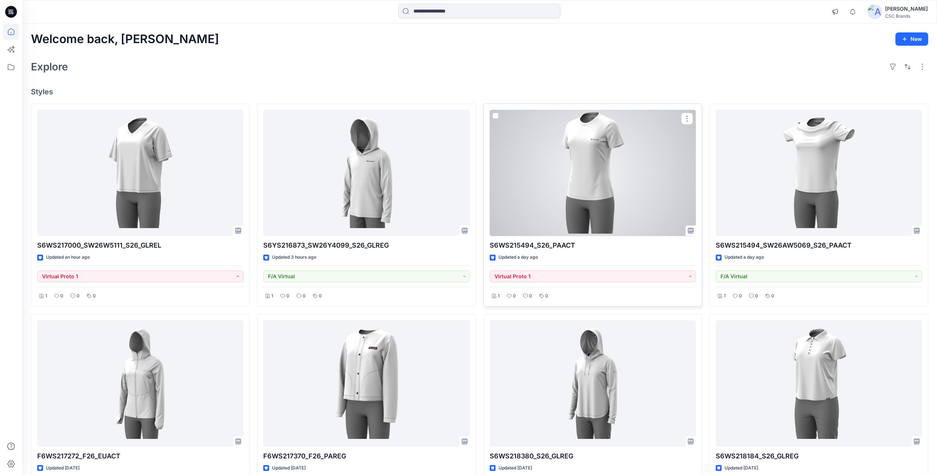
click at [591, 213] on div at bounding box center [593, 173] width 206 height 126
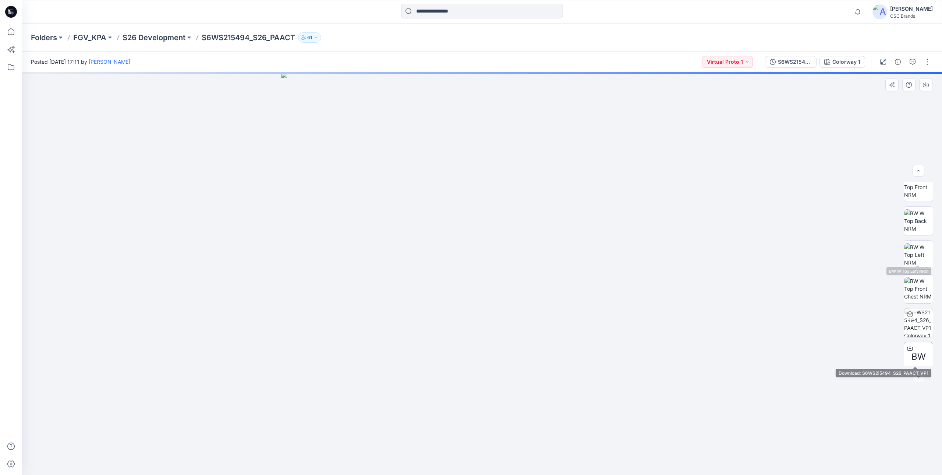
scroll to position [116, 0]
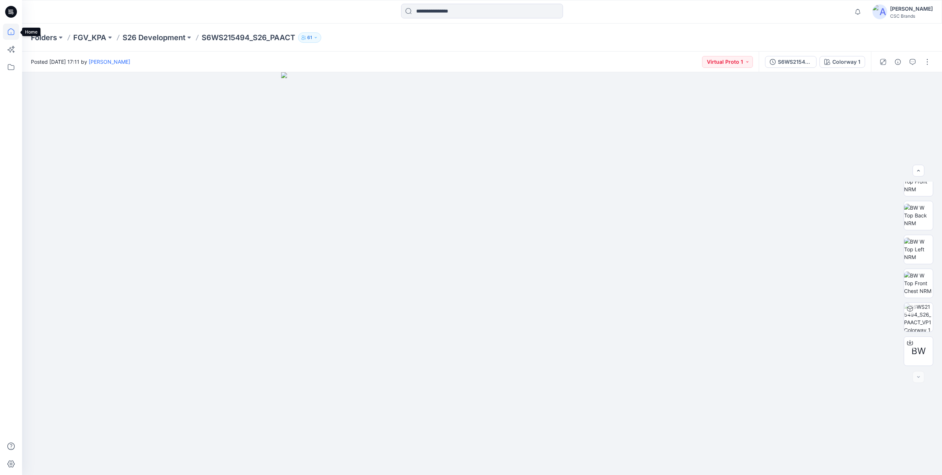
click at [12, 31] on icon at bounding box center [11, 32] width 16 height 16
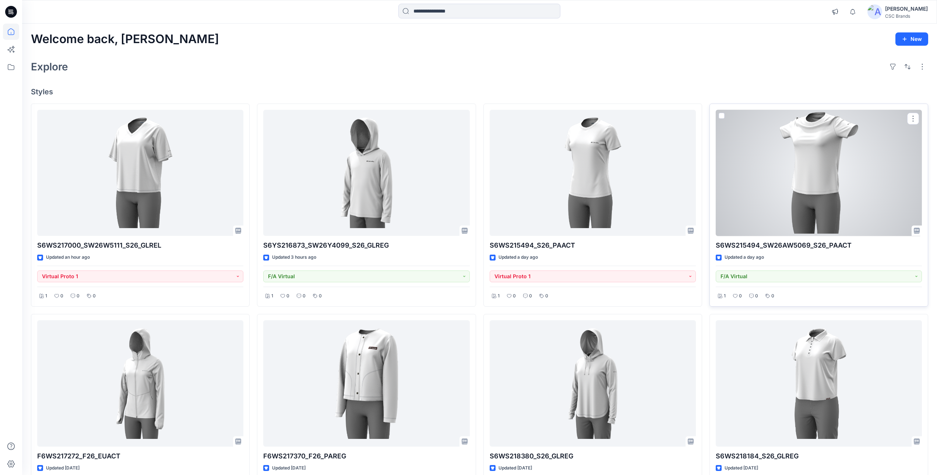
click at [794, 199] on div at bounding box center [819, 173] width 206 height 126
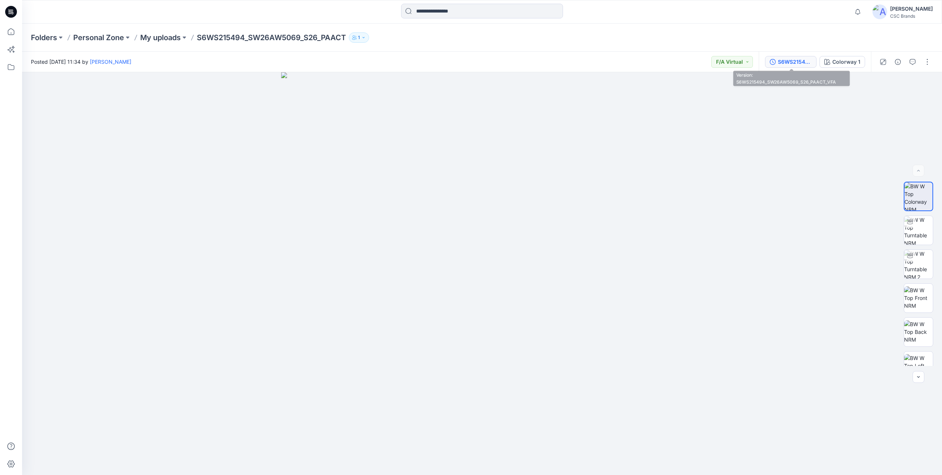
click at [781, 63] on div "S6WS215494_SW26AW5069_S26_PAACT_VFA" at bounding box center [795, 62] width 34 height 8
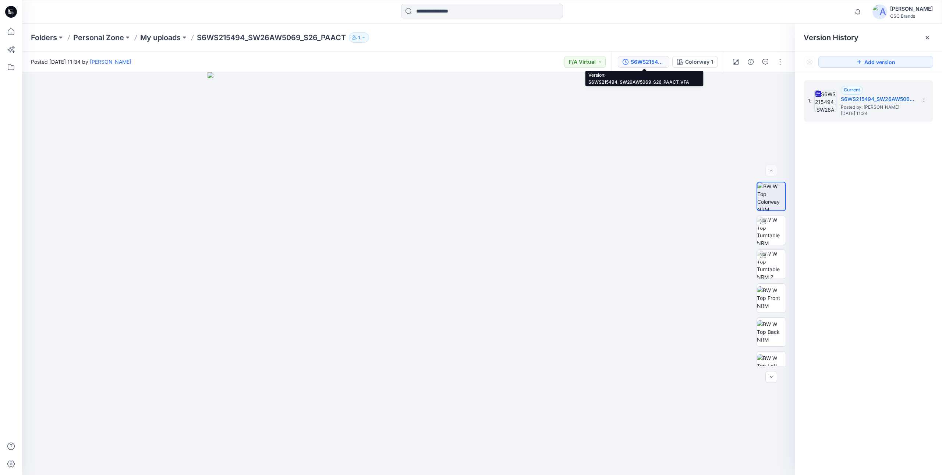
click at [643, 61] on div "S6WS215494_SW26AW5069_S26_PAACT_VFA" at bounding box center [648, 62] width 34 height 8
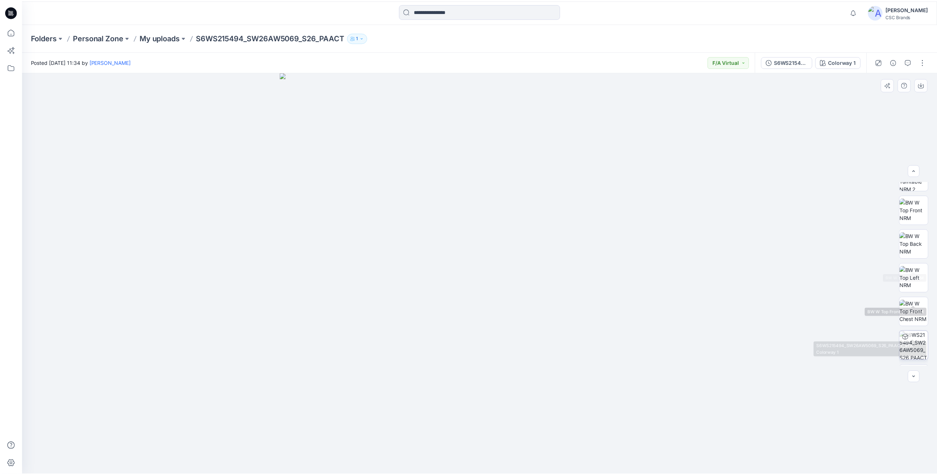
scroll to position [110, 0]
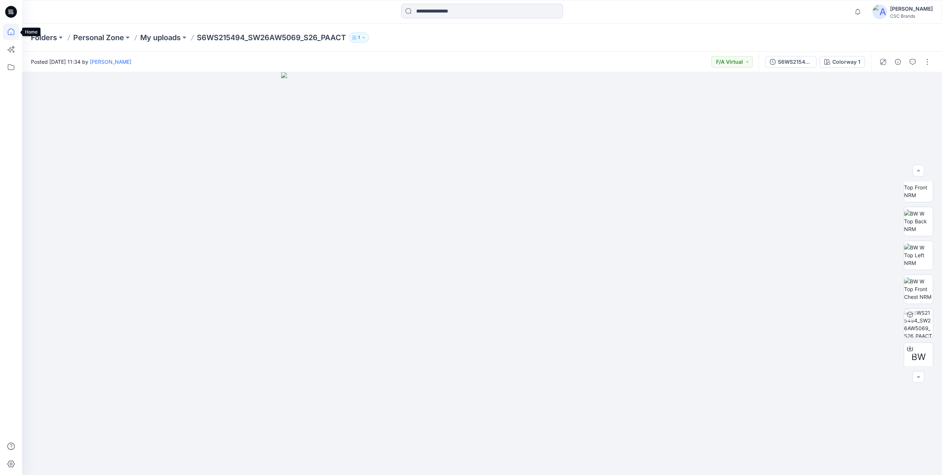
click at [9, 31] on icon at bounding box center [11, 32] width 16 height 16
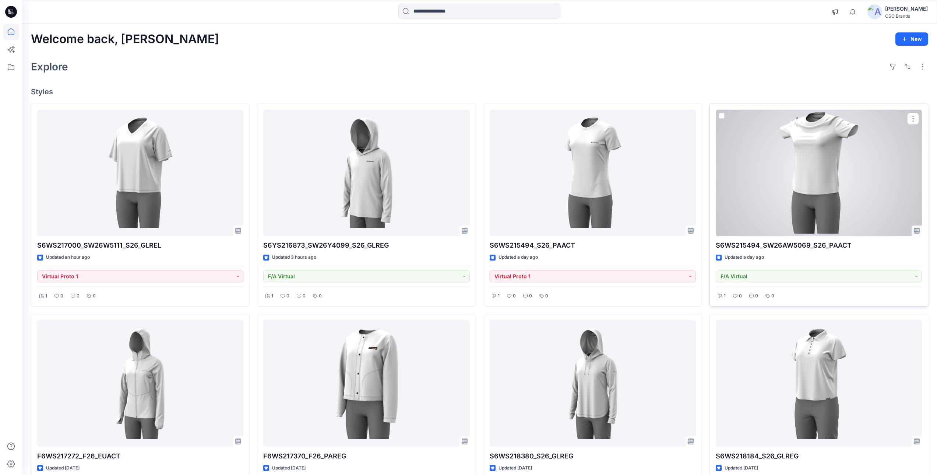
click at [813, 198] on div at bounding box center [819, 173] width 206 height 126
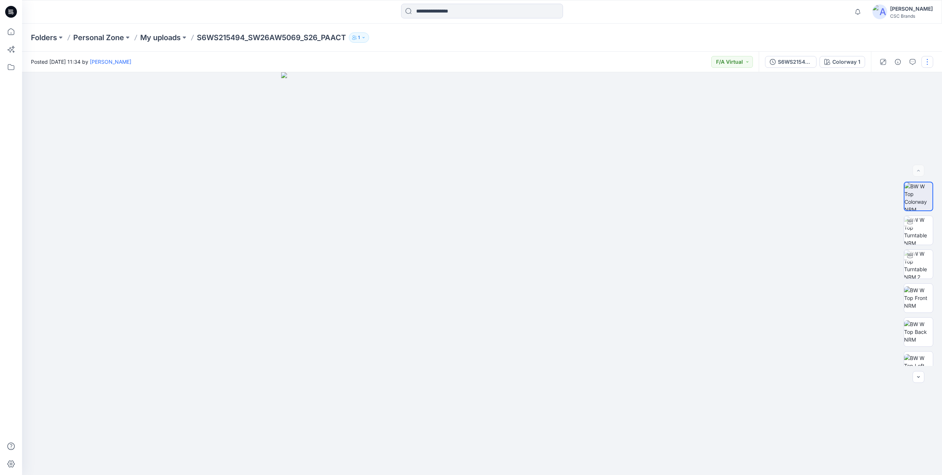
click at [927, 64] on button "button" at bounding box center [928, 62] width 12 height 12
click at [885, 154] on p "Move to..." at bounding box center [888, 154] width 24 height 8
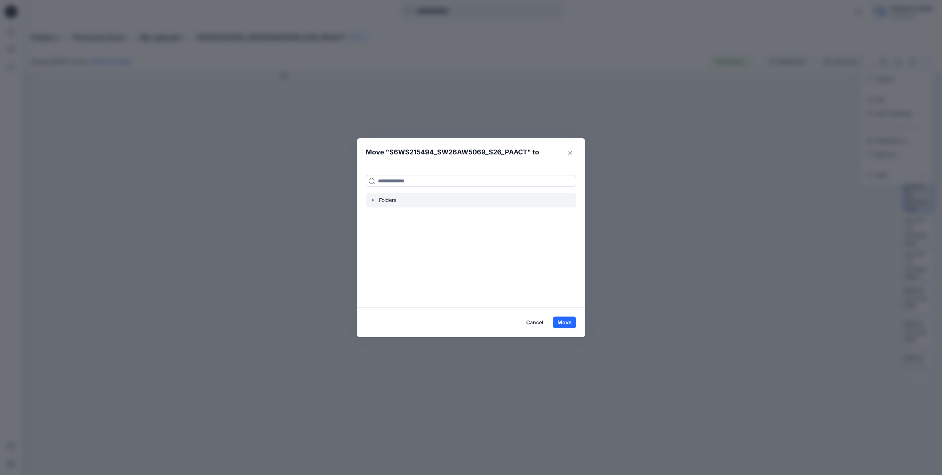
click at [370, 201] on icon "button" at bounding box center [373, 200] width 6 height 6
click at [384, 214] on div at bounding box center [471, 214] width 211 height 15
click at [383, 214] on icon "button" at bounding box center [381, 215] width 6 height 6
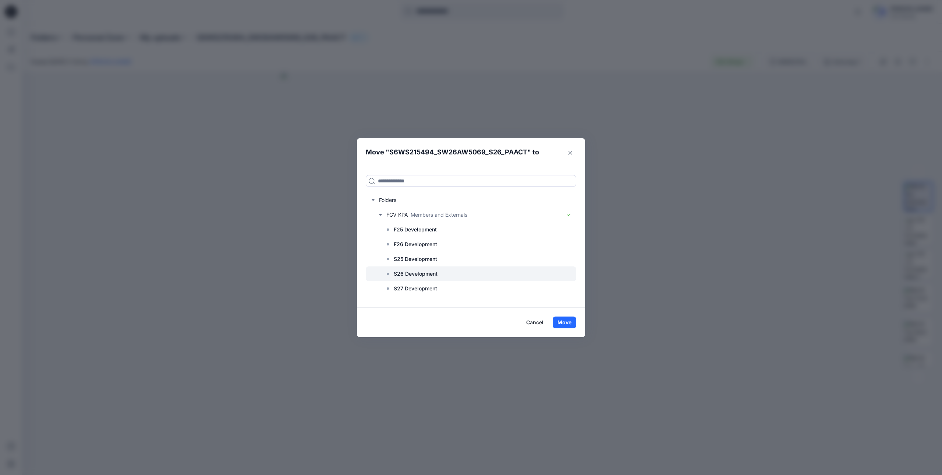
click at [429, 275] on p "S26 Development" at bounding box center [416, 273] width 44 height 9
click at [568, 323] on button "Move" at bounding box center [565, 322] width 24 height 12
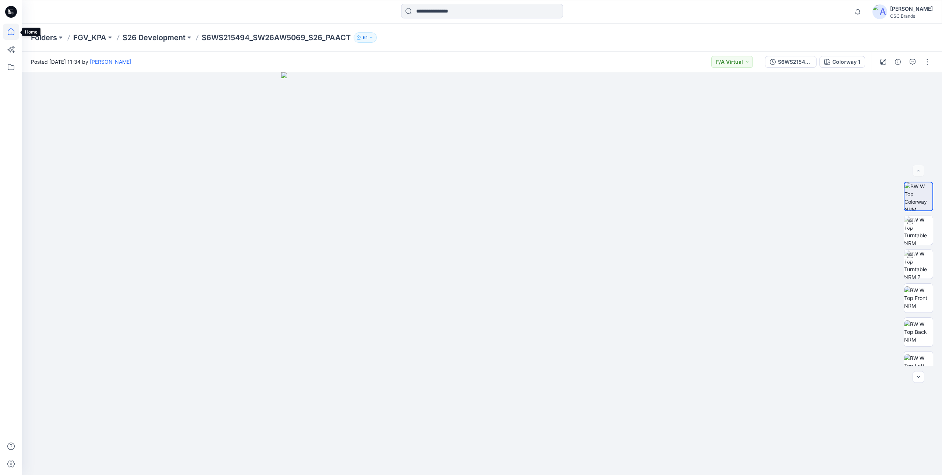
click at [10, 32] on icon at bounding box center [11, 32] width 16 height 16
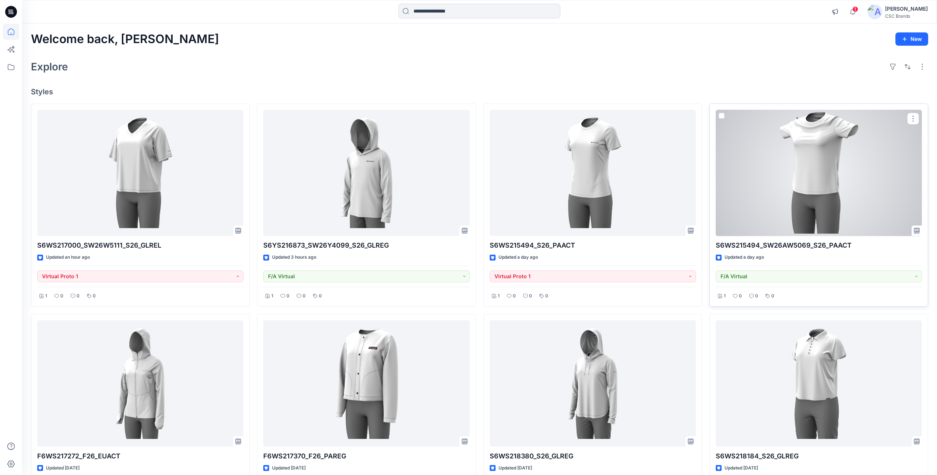
click at [782, 186] on div at bounding box center [819, 173] width 206 height 126
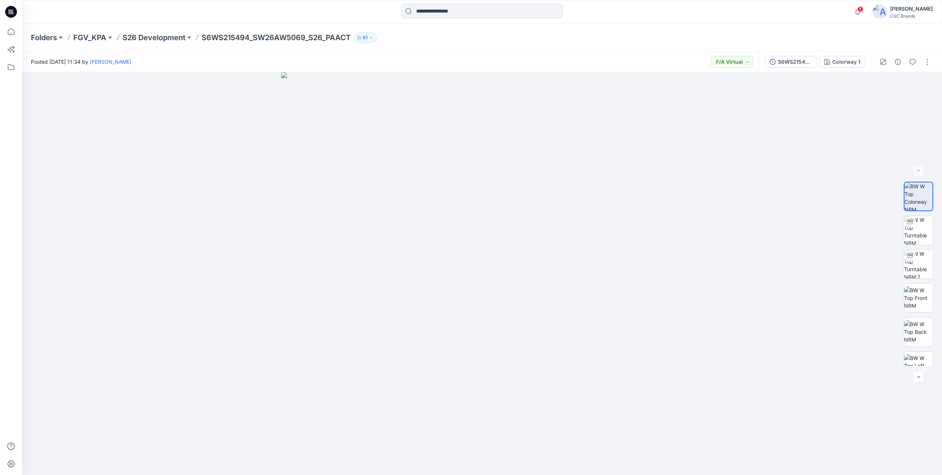
click at [918, 7] on div "[PERSON_NAME]" at bounding box center [912, 8] width 43 height 9
click at [851, 65] on p "Profile" at bounding box center [843, 69] width 15 height 14
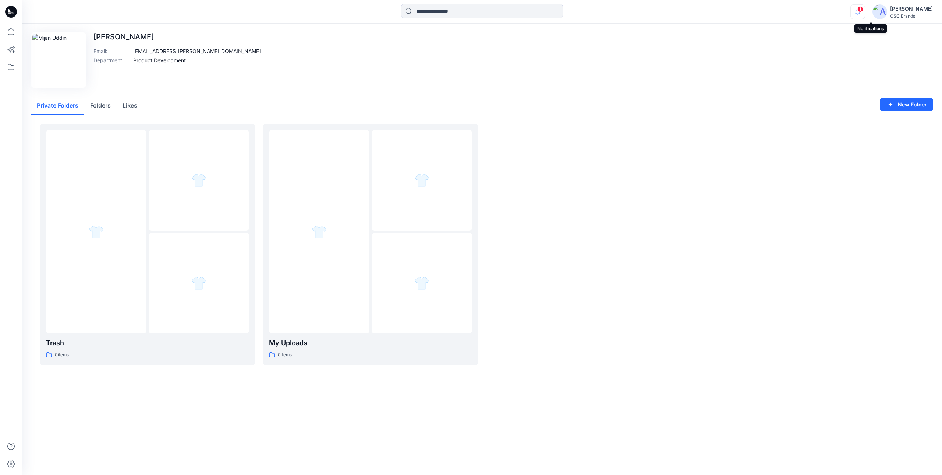
click at [865, 12] on icon "button" at bounding box center [858, 11] width 14 height 15
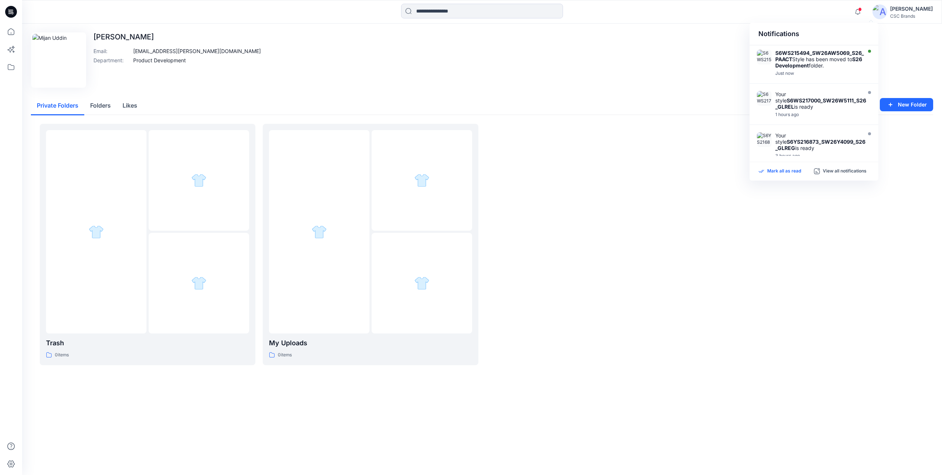
click at [779, 169] on p "Mark all as read" at bounding box center [785, 171] width 34 height 7
click at [612, 52] on div "Edit Image [PERSON_NAME] Email : [EMAIL_ADDRESS][PERSON_NAME][DOMAIN_NAME] Depa…" at bounding box center [482, 59] width 903 height 55
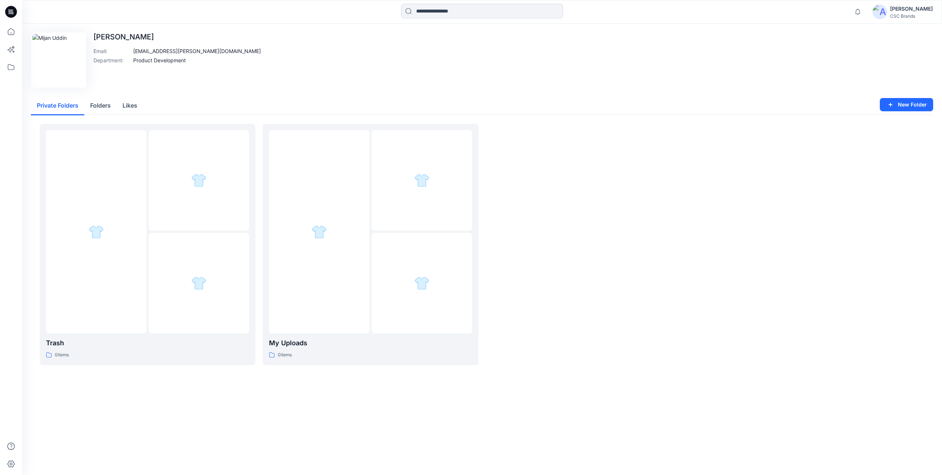
click at [1, 32] on div at bounding box center [11, 237] width 22 height 475
click at [9, 31] on icon at bounding box center [11, 32] width 16 height 16
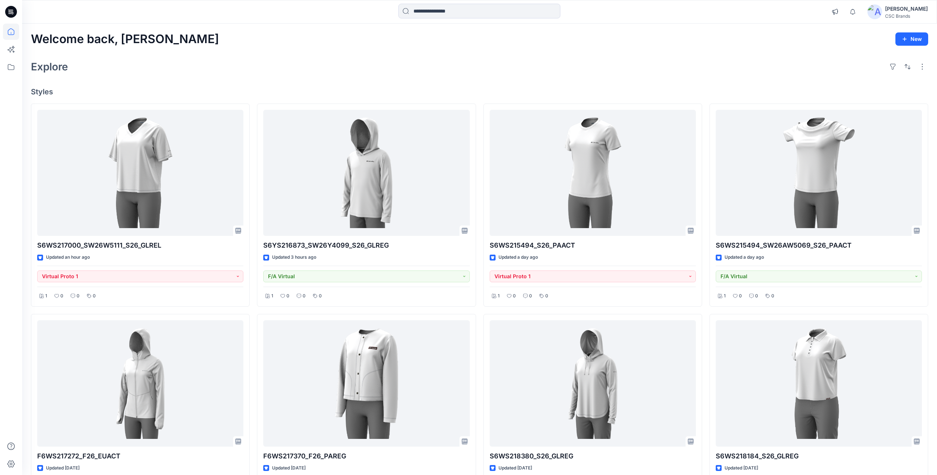
click at [285, 68] on div "Explore" at bounding box center [479, 67] width 897 height 18
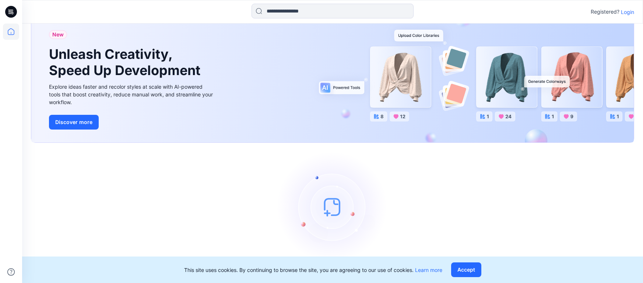
scroll to position [31, 0]
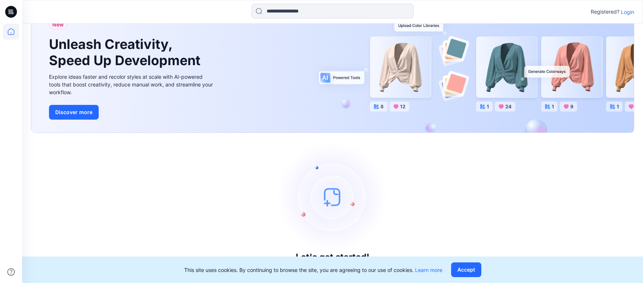
click at [471, 271] on button "Accept" at bounding box center [466, 269] width 30 height 15
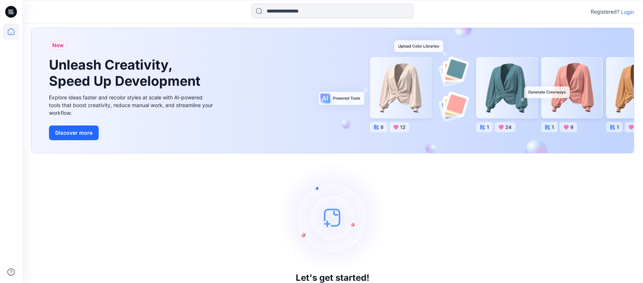
scroll to position [0, 0]
